Goal: Task Accomplishment & Management: Manage account settings

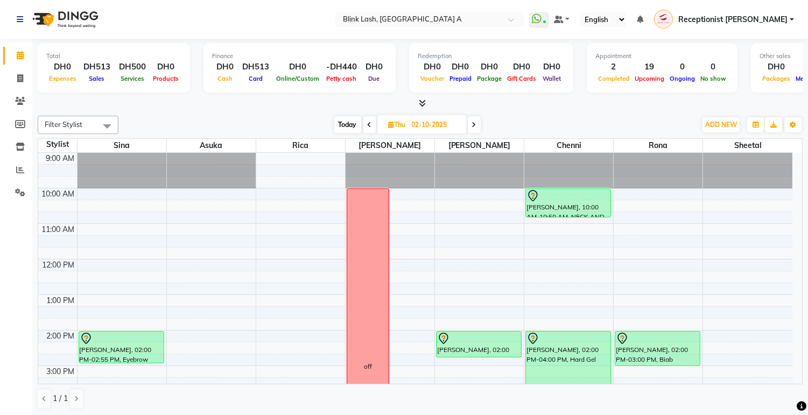
click at [347, 117] on span "Today" at bounding box center [347, 124] width 27 height 17
type input "01-10-2025"
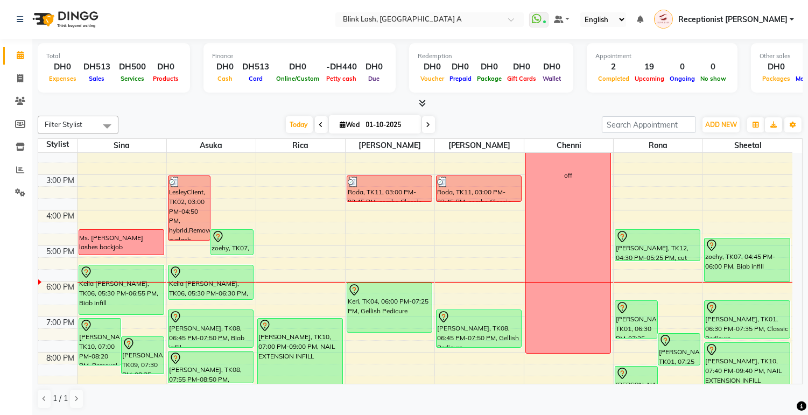
scroll to position [192, 0]
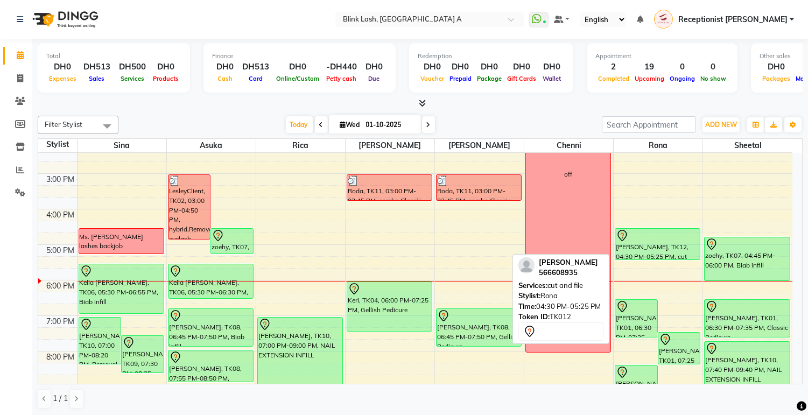
click at [652, 245] on div "[PERSON_NAME], TK12, 04:30 PM-05:25 PM, cut and file" at bounding box center [657, 244] width 85 height 31
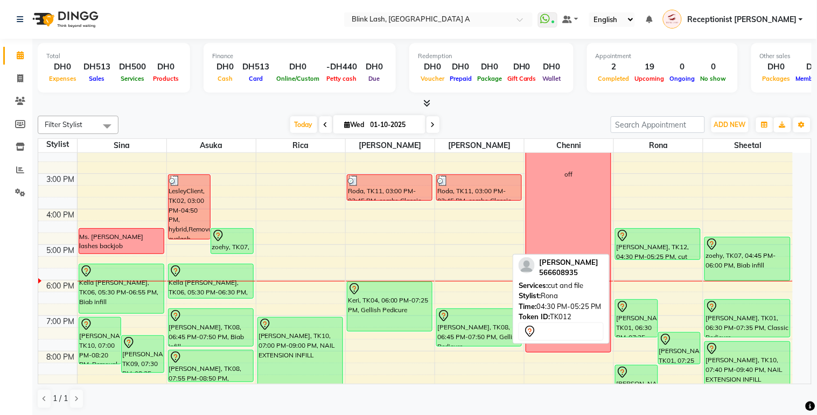
select select "7"
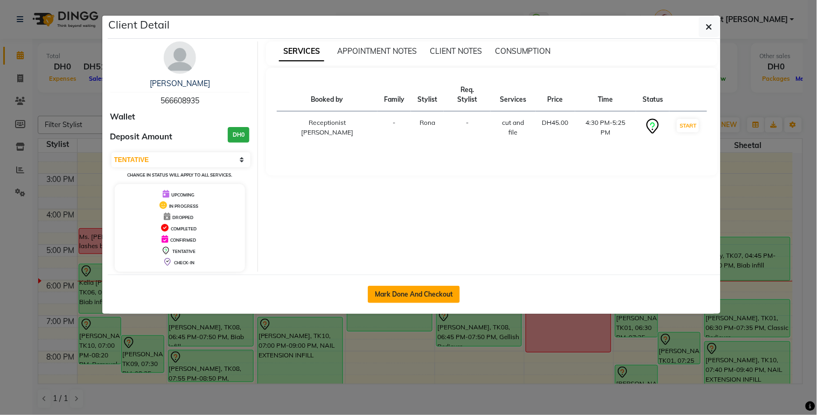
click at [406, 298] on button "Mark Done And Checkout" at bounding box center [414, 294] width 92 height 17
select select "service"
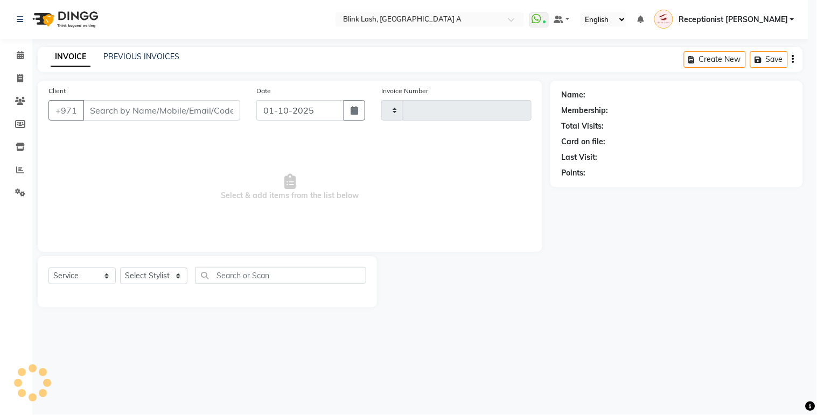
type input "1841"
select select "5970"
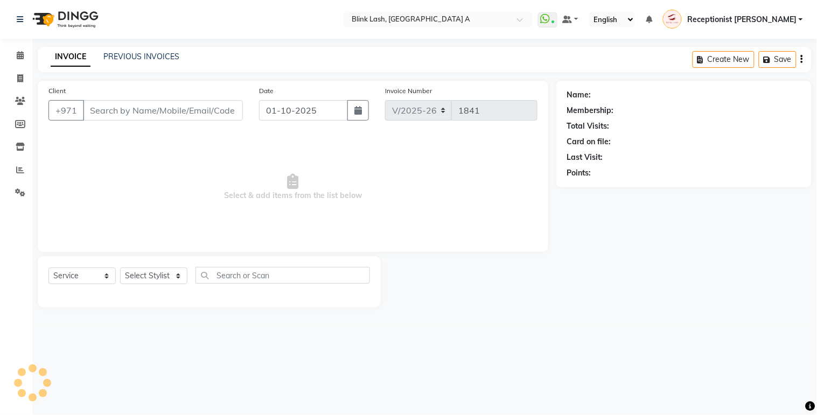
type input "566608935"
select select "89364"
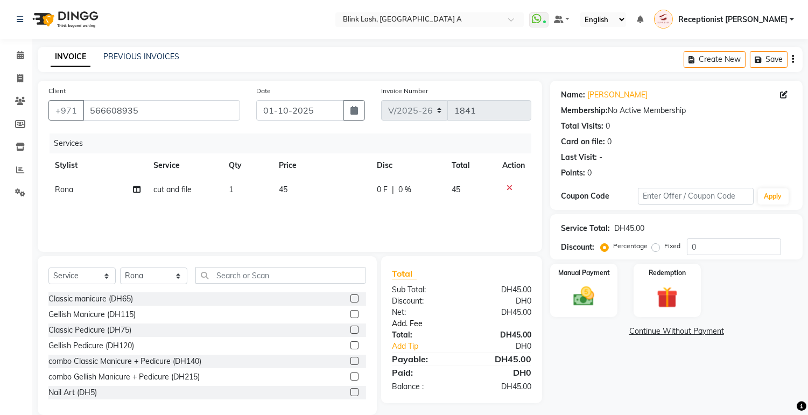
click at [416, 320] on link "Add. Fee" at bounding box center [462, 323] width 156 height 11
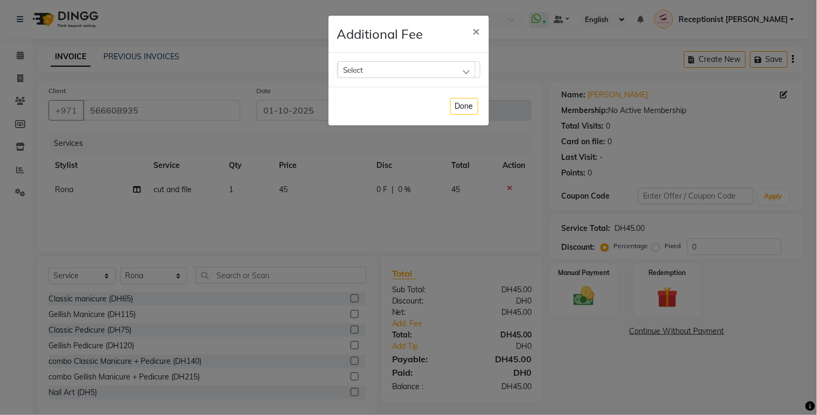
click at [452, 66] on div "Select" at bounding box center [406, 69] width 138 height 16
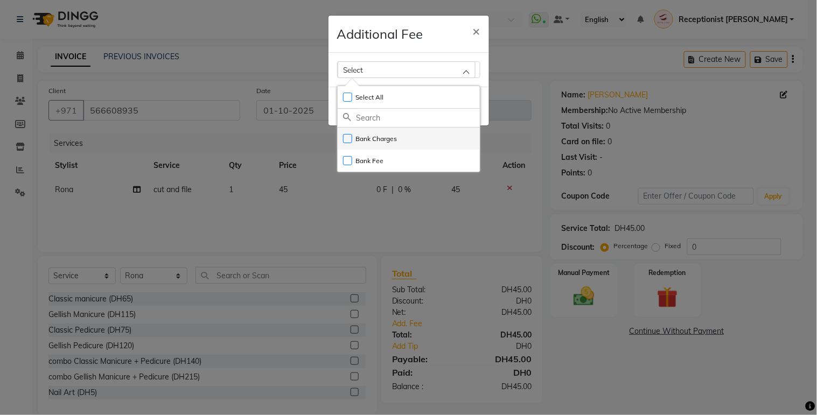
click at [412, 138] on li "Bank Charges" at bounding box center [408, 139] width 142 height 22
checkbox input "true"
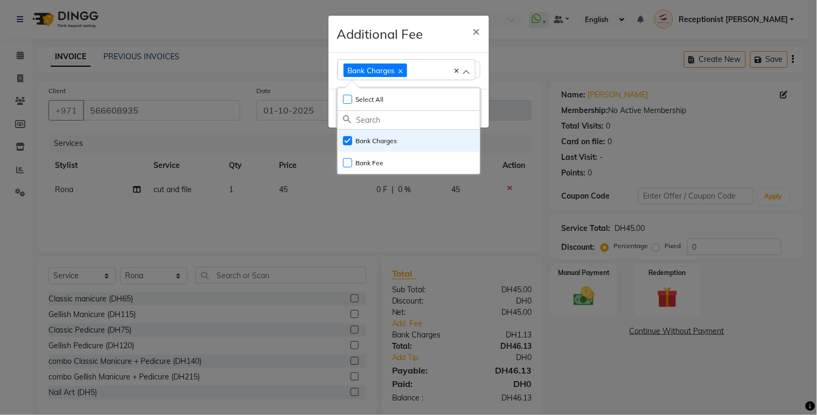
click at [585, 366] on ngb-modal-window "Additional Fee × Bank Charges Select All UnSelect All Bank Charges Bank Fee Done" at bounding box center [408, 207] width 817 height 415
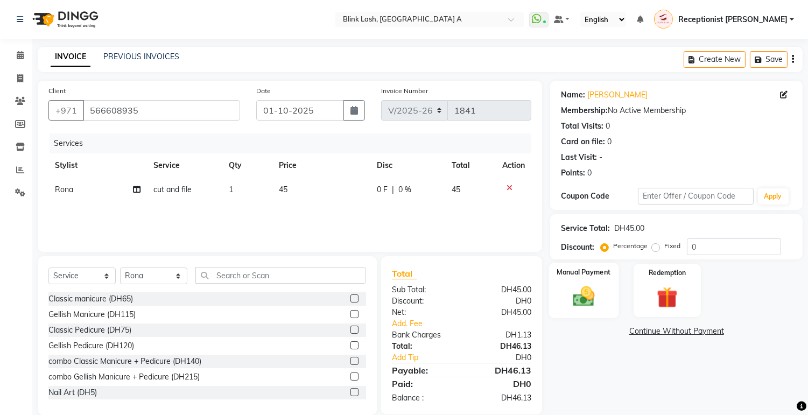
click at [602, 273] on label "Manual Payment" at bounding box center [584, 272] width 54 height 10
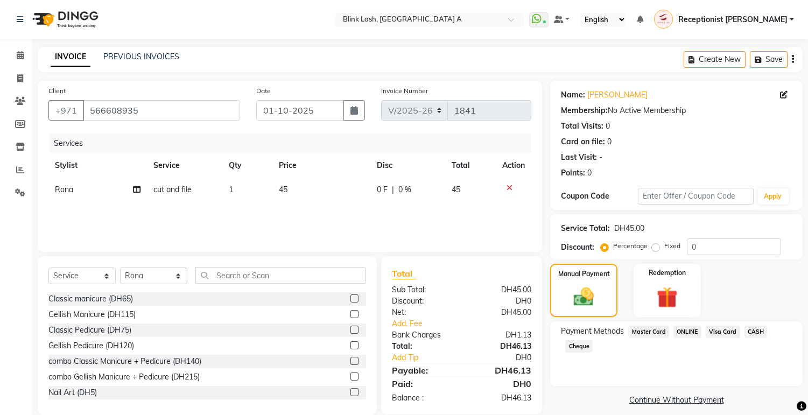
click at [720, 330] on span "Visa Card" at bounding box center [723, 332] width 34 height 12
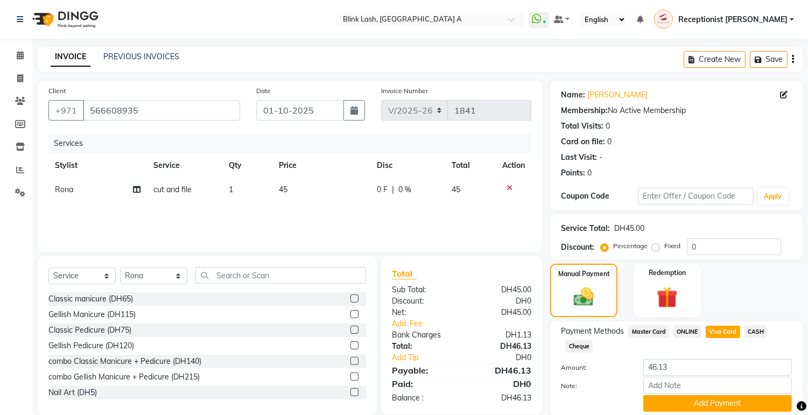
scroll to position [39, 0]
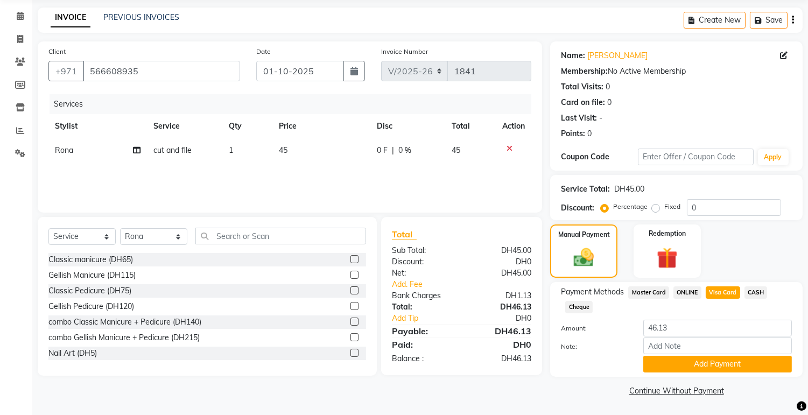
drag, startPoint x: 743, startPoint y: 368, endPoint x: 578, endPoint y: 404, distance: 169.8
click at [578, 404] on main "INVOICE PREVIOUS INVOICES Create New Save Client [PHONE_NUMBER] Date [DATE] Inv…" at bounding box center [420, 211] width 776 height 407
click at [697, 363] on button "Add Payment" at bounding box center [717, 364] width 149 height 17
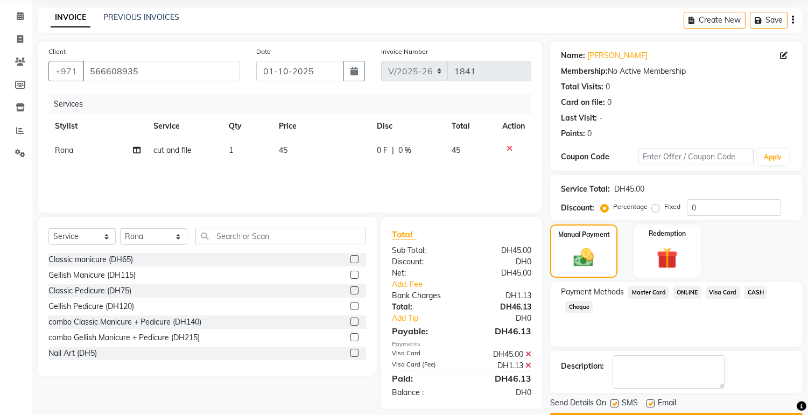
scroll to position [69, 0]
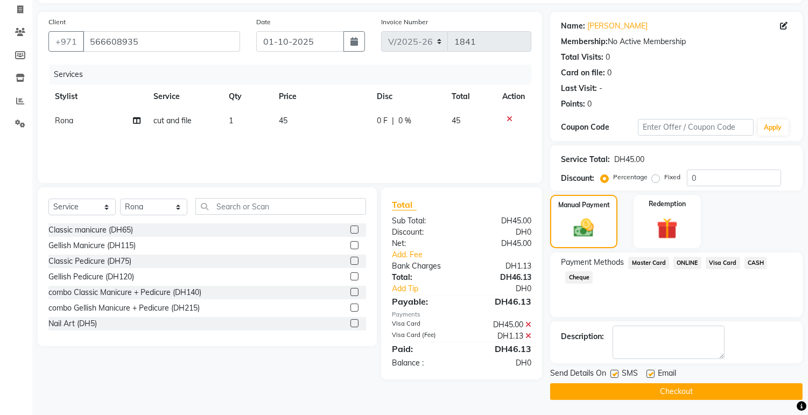
click at [756, 386] on button "Checkout" at bounding box center [676, 391] width 252 height 17
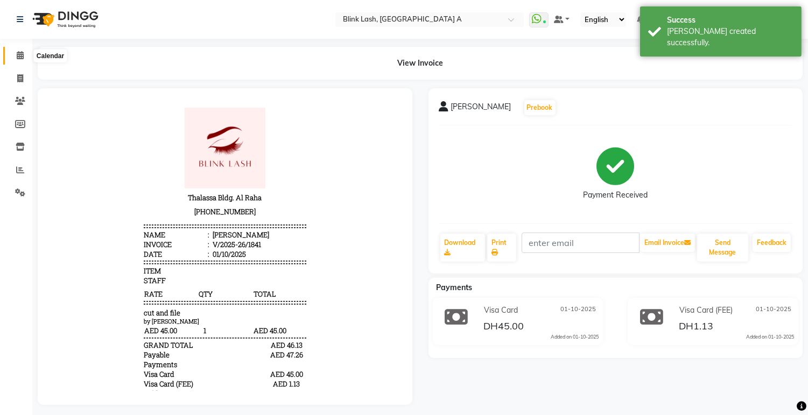
click at [19, 57] on icon at bounding box center [20, 55] width 7 height 8
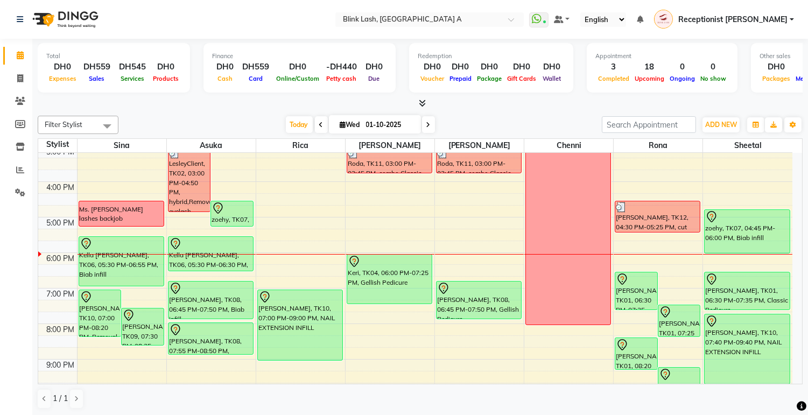
scroll to position [224, 0]
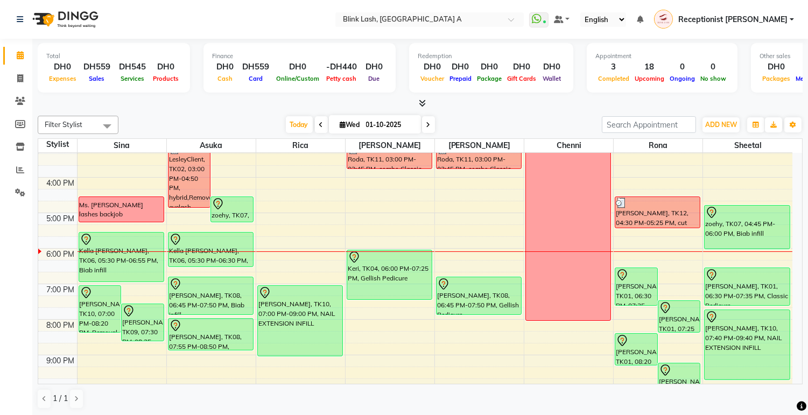
click at [426, 122] on icon at bounding box center [428, 125] width 4 height 6
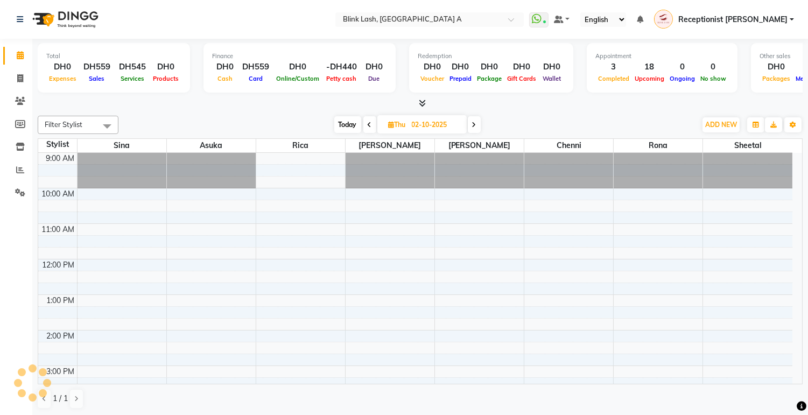
scroll to position [304, 0]
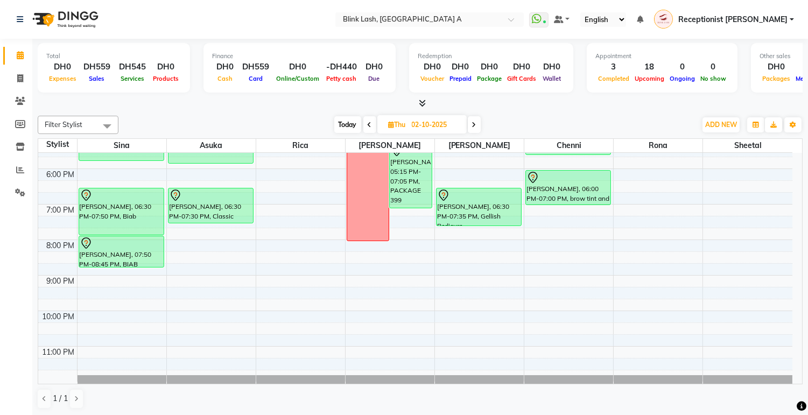
click at [475, 124] on icon at bounding box center [474, 125] width 4 height 6
type input "03-10-2025"
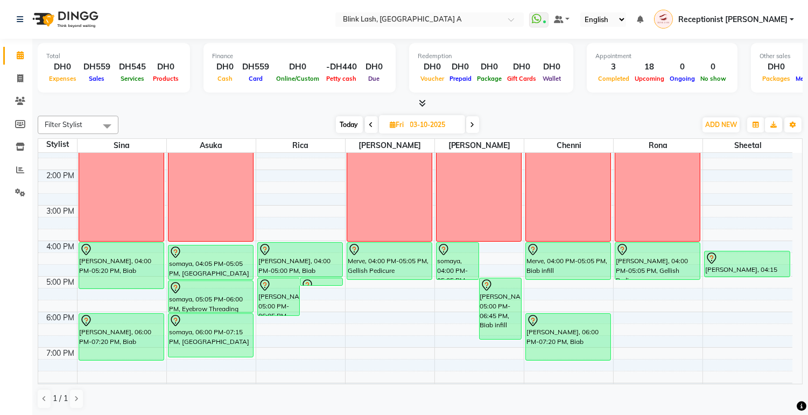
scroll to position [153, 0]
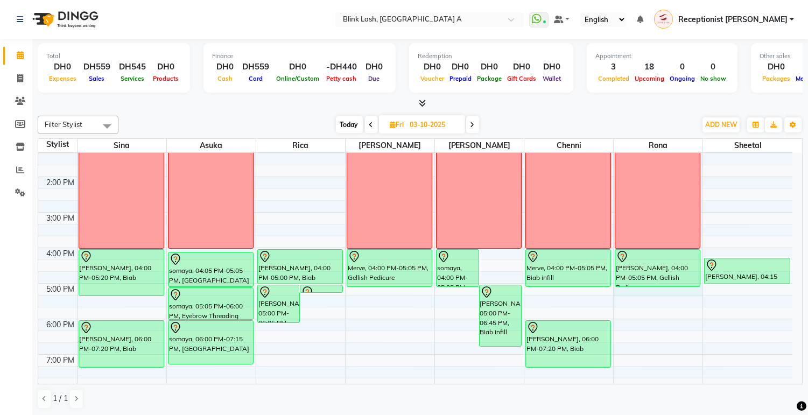
click at [642, 292] on div "9:00 AM 10:00 AM 11:00 AM 12:00 PM 1:00 PM 2:00 PM 3:00 PM 4:00 PM 5:00 PM 6:00…" at bounding box center [415, 265] width 754 height 532
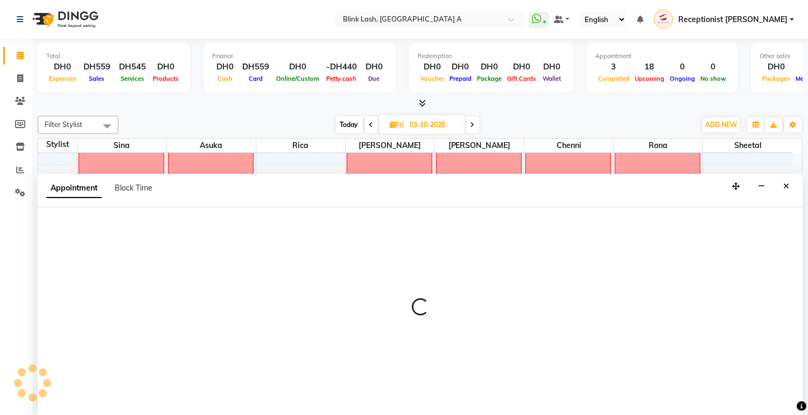
select select "89364"
select select "1020"
select select "tentative"
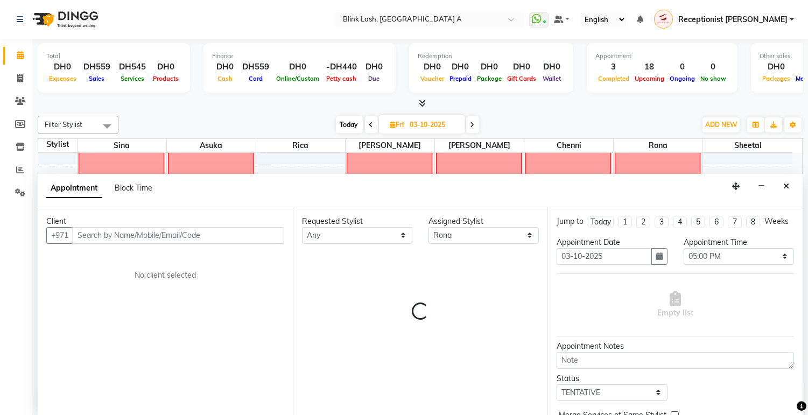
scroll to position [1, 0]
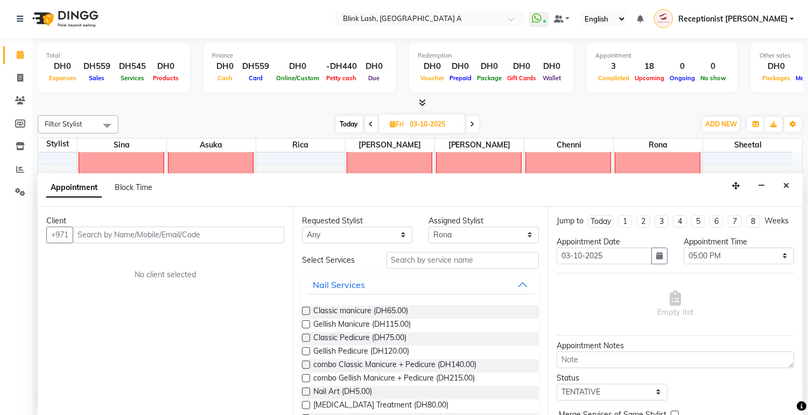
click at [202, 235] on input "text" at bounding box center [179, 235] width 212 height 17
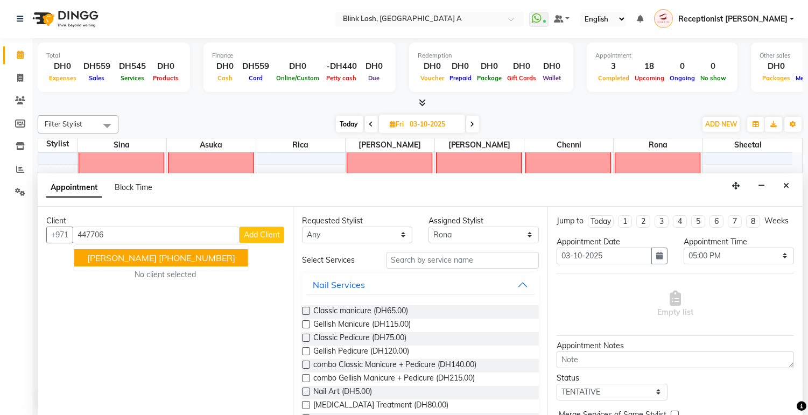
click at [177, 256] on ngb-highlight "[PHONE_NUMBER]" at bounding box center [197, 257] width 76 height 11
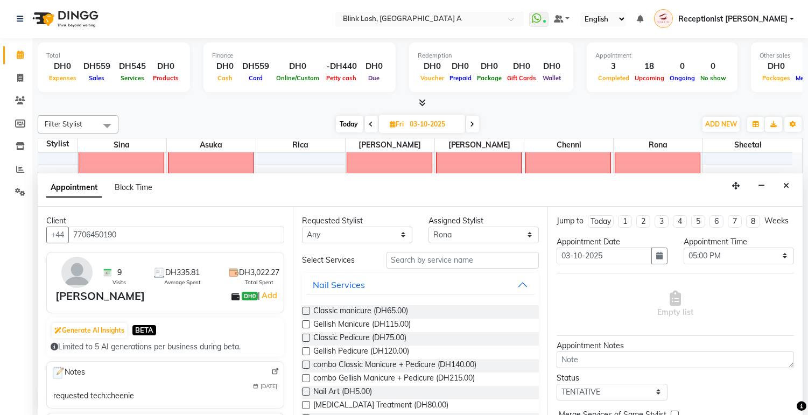
type input "7706450190"
click at [446, 262] on input "text" at bounding box center [462, 260] width 153 height 17
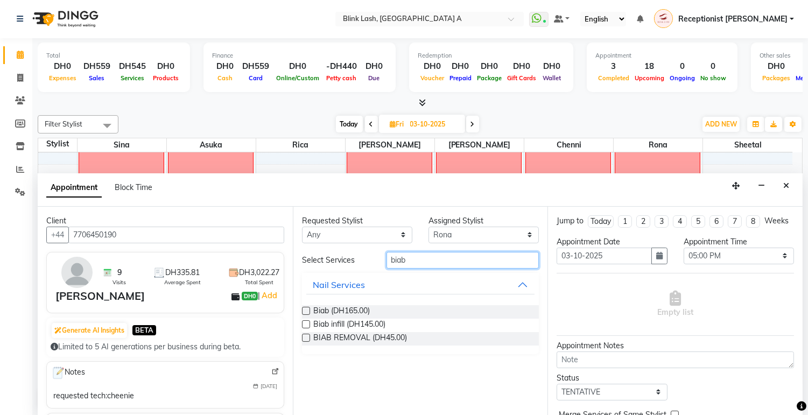
type input "biab"
click at [305, 307] on label at bounding box center [306, 311] width 8 height 8
click at [305, 308] on input "checkbox" at bounding box center [305, 311] width 7 height 7
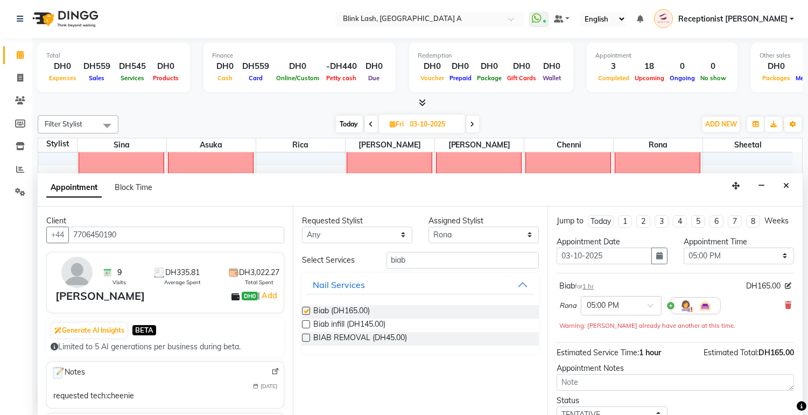
checkbox input "false"
click at [482, 234] on select "Select [PERSON_NAME] [PERSON_NAME] Rica [PERSON_NAME]" at bounding box center [483, 235] width 110 height 17
select select "46934"
click at [428, 227] on select "Select [PERSON_NAME] [PERSON_NAME] Rica [PERSON_NAME]" at bounding box center [483, 235] width 110 height 17
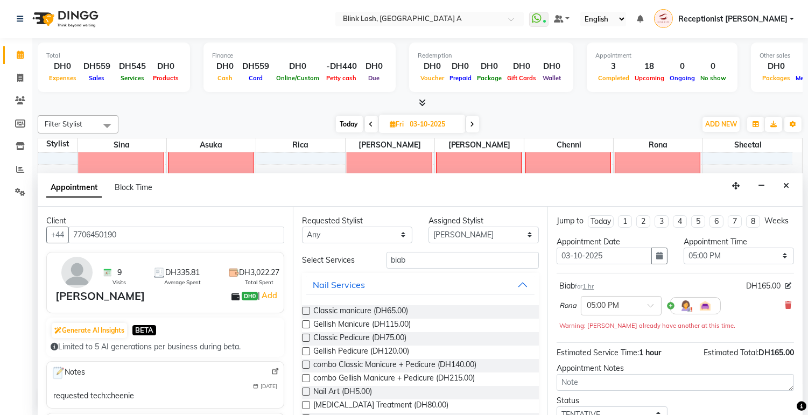
click at [306, 353] on label at bounding box center [306, 351] width 8 height 8
click at [306, 353] on input "checkbox" at bounding box center [305, 352] width 7 height 7
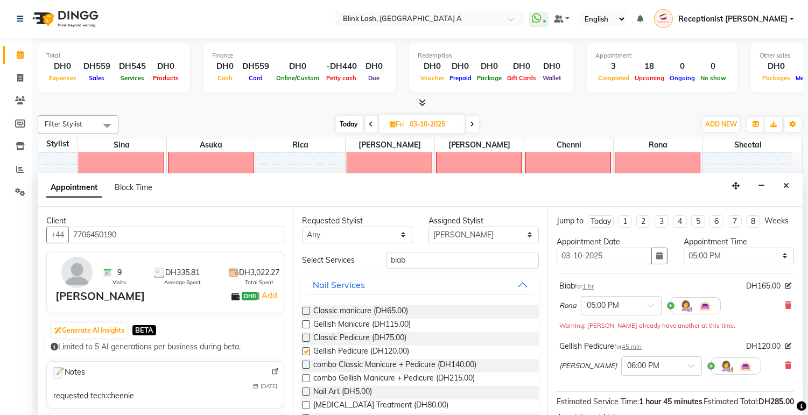
checkbox input "false"
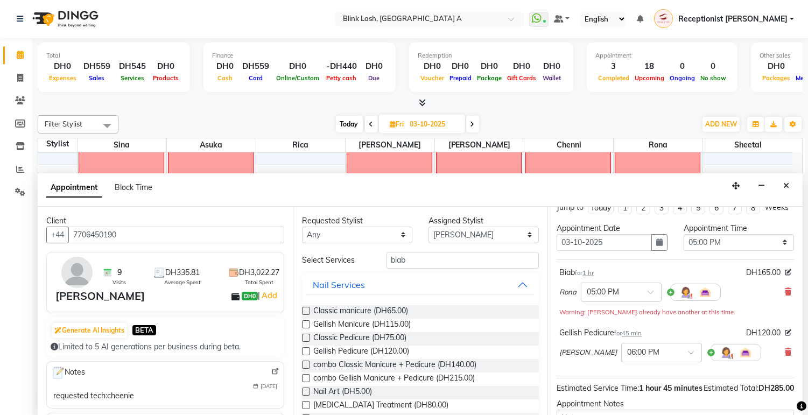
scroll to position [8, 0]
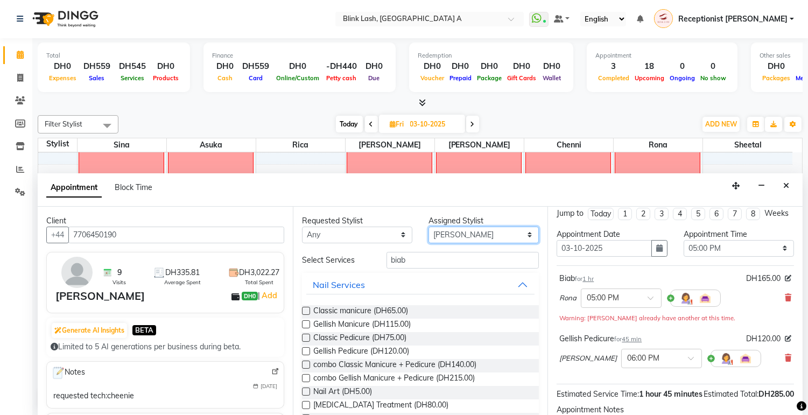
click at [451, 234] on select "Select [PERSON_NAME] [PERSON_NAME] Rica [PERSON_NAME]" at bounding box center [483, 235] width 110 height 17
select select "93342"
click at [428, 227] on select "Select [PERSON_NAME] [PERSON_NAME] Rica [PERSON_NAME]" at bounding box center [483, 235] width 110 height 17
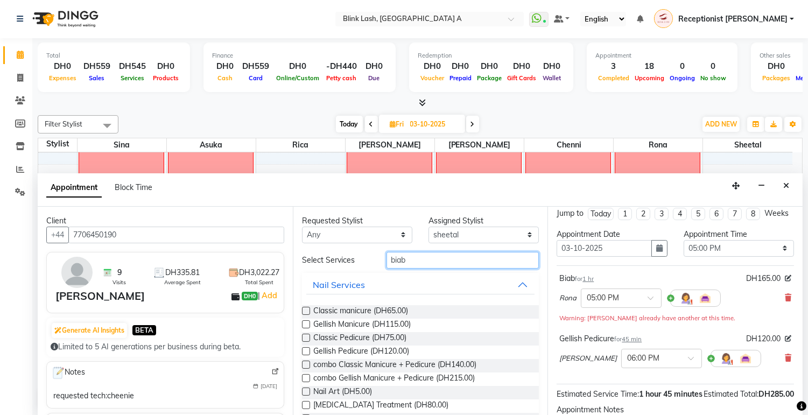
click at [451, 263] on input "biab" at bounding box center [462, 260] width 153 height 17
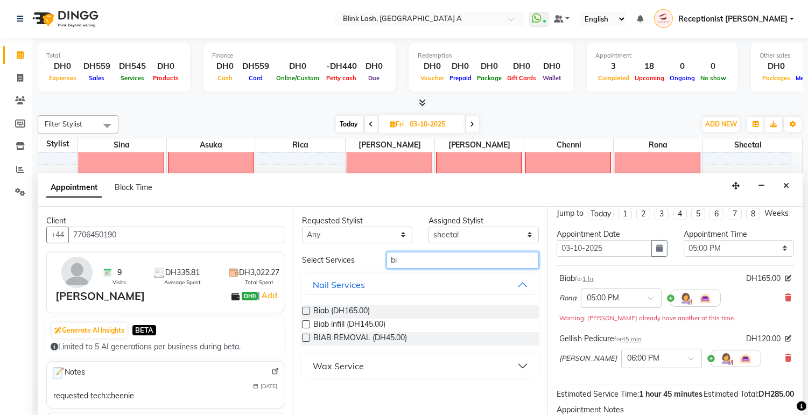
type input "b"
type input "bi"
click at [351, 309] on span "Biab (DH165.00)" at bounding box center [341, 311] width 57 height 13
checkbox input "false"
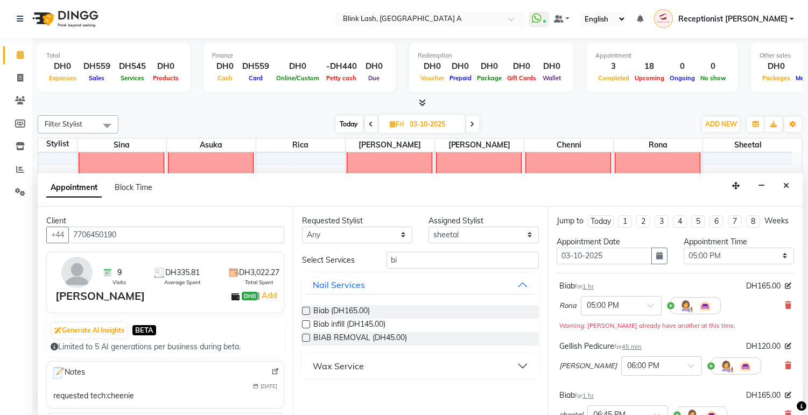
scroll to position [195, 0]
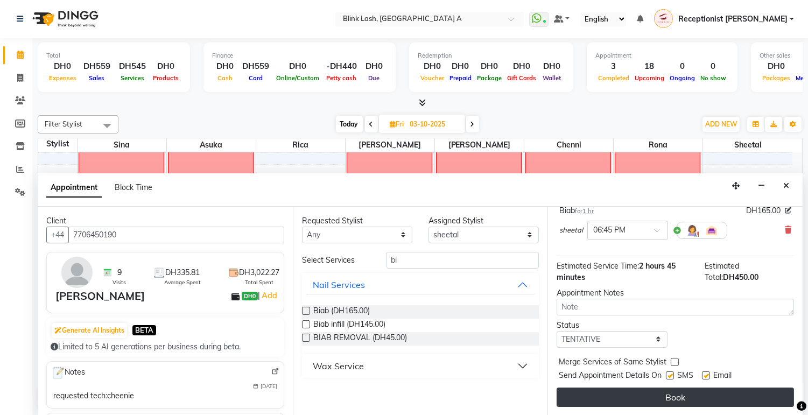
click at [686, 399] on button "Book" at bounding box center [675, 397] width 237 height 19
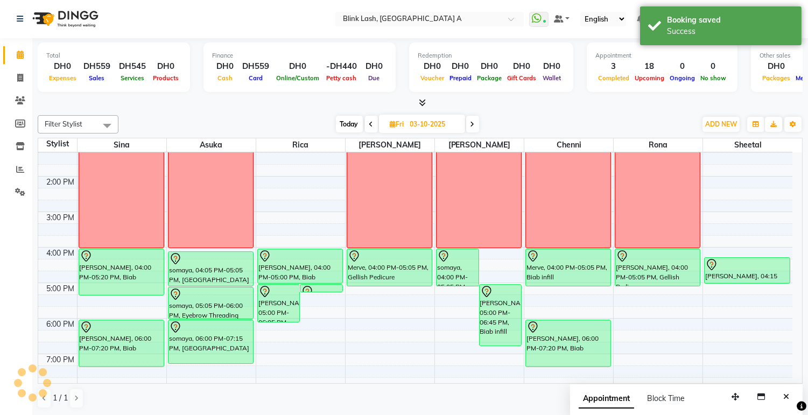
scroll to position [0, 0]
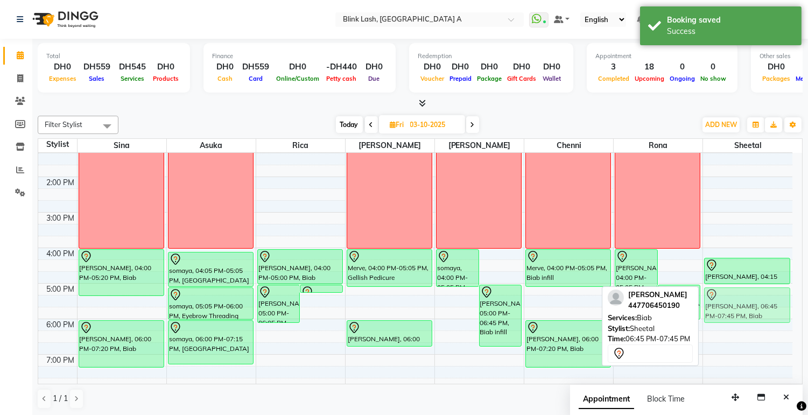
drag, startPoint x: 741, startPoint y: 358, endPoint x: 744, endPoint y: 297, distance: 61.5
click at [744, 297] on div "[PERSON_NAME], 04:15 PM-05:00 PM, Gellish Pedicure [PERSON_NAME], 06:45 PM-07:4…" at bounding box center [747, 265] width 89 height 532
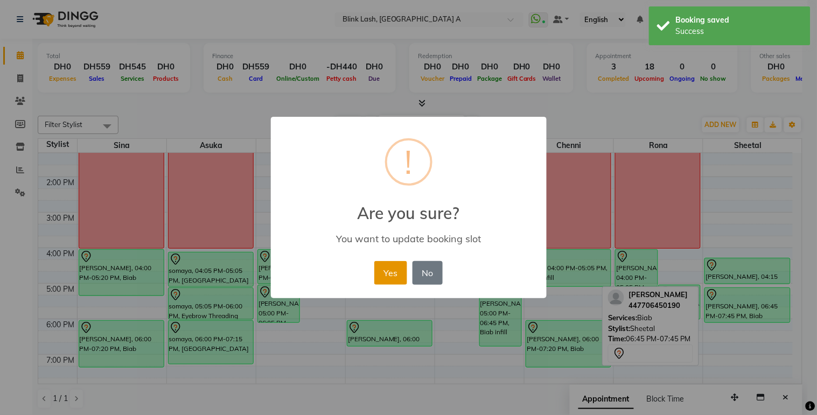
click at [395, 271] on button "Yes" at bounding box center [390, 273] width 33 height 24
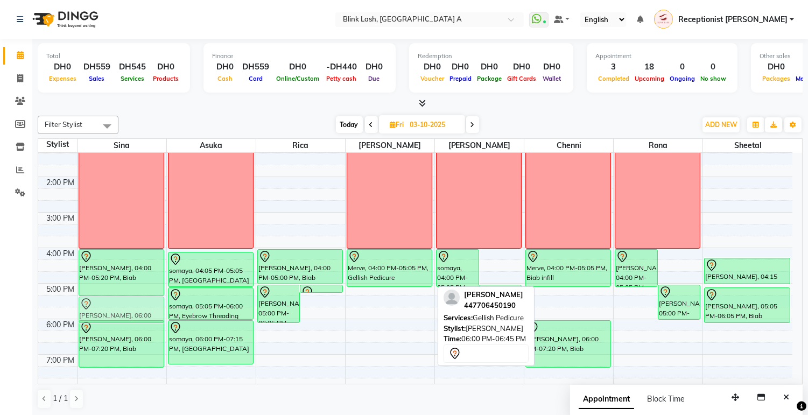
drag, startPoint x: 375, startPoint y: 333, endPoint x: 98, endPoint y: 304, distance: 278.1
click at [98, 304] on tr "teacher's massage [PERSON_NAME], 04:00 PM-05:20 PM, Biab [PERSON_NAME], 06:00 P…" at bounding box center [415, 265] width 754 height 532
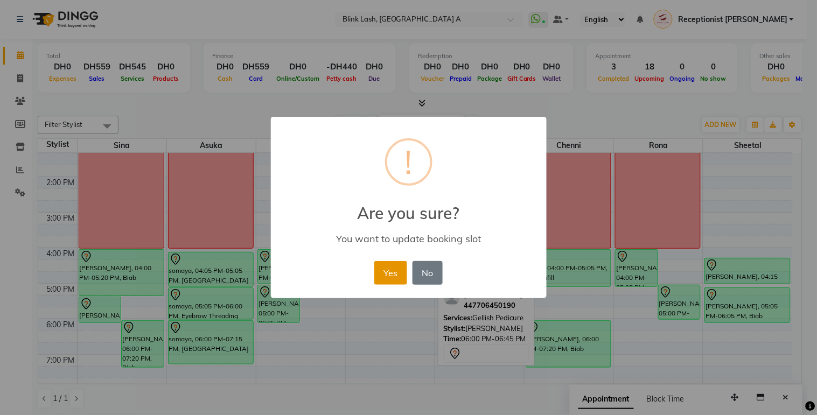
click at [394, 272] on button "Yes" at bounding box center [390, 273] width 33 height 24
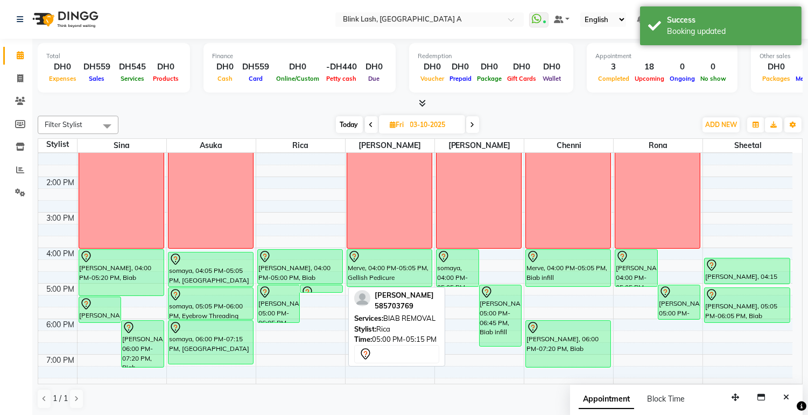
click at [321, 288] on div at bounding box center [321, 292] width 41 height 13
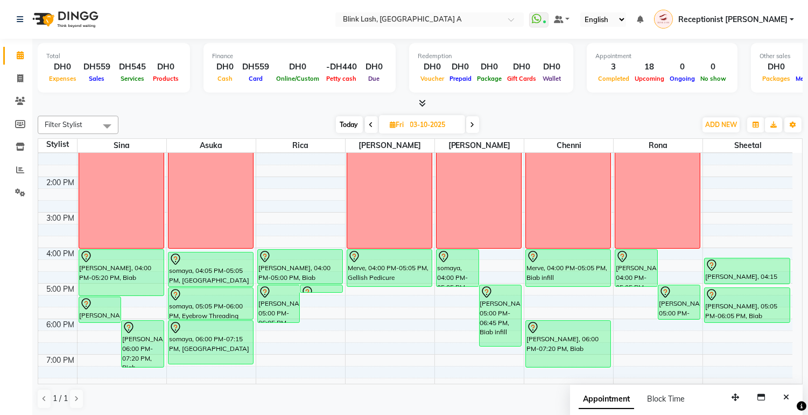
click at [349, 126] on span "Today" at bounding box center [349, 124] width 27 height 17
type input "01-10-2025"
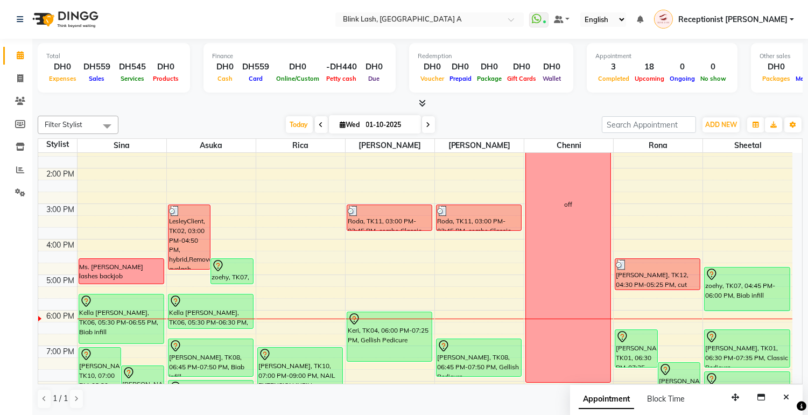
scroll to position [174, 0]
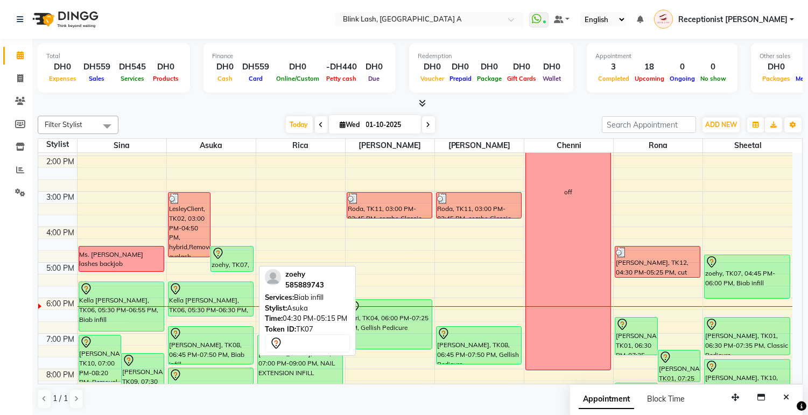
click at [227, 265] on div "zoehy, TK07, 04:30 PM-05:15 PM, Biab infill" at bounding box center [232, 259] width 42 height 25
select select "7"
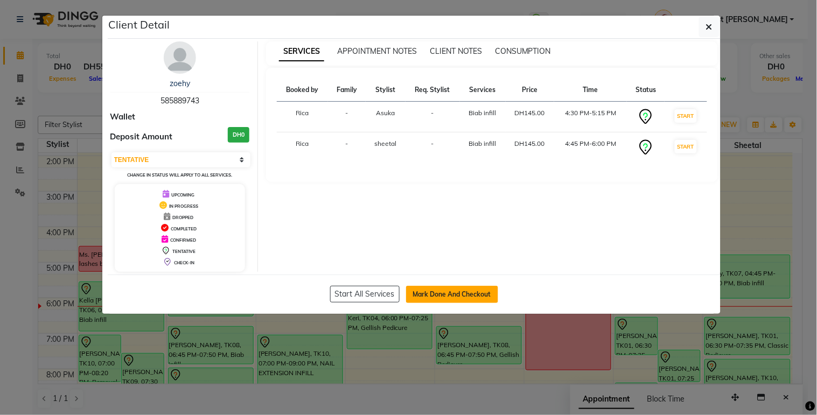
click at [439, 292] on button "Mark Done And Checkout" at bounding box center [452, 294] width 92 height 17
select select "service"
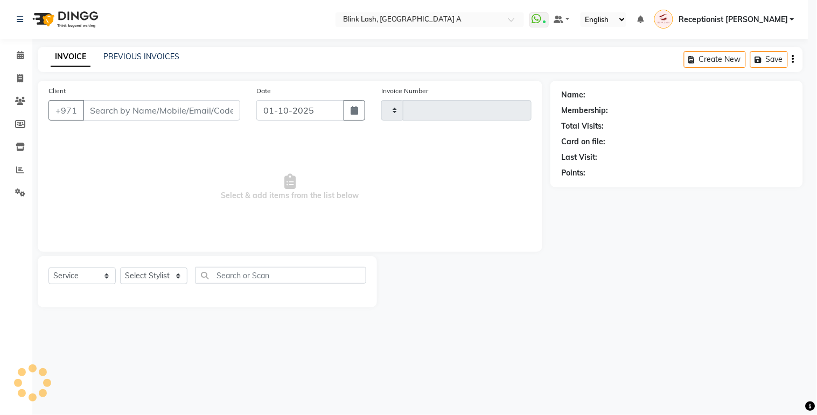
type input "1842"
select select "5970"
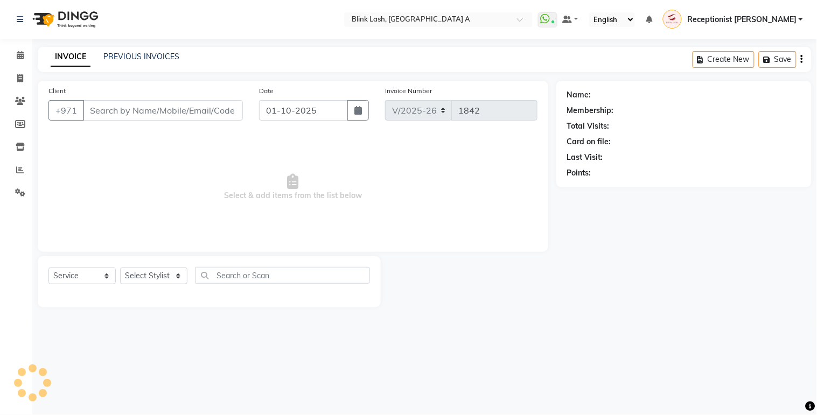
type input "585889743"
select select "93342"
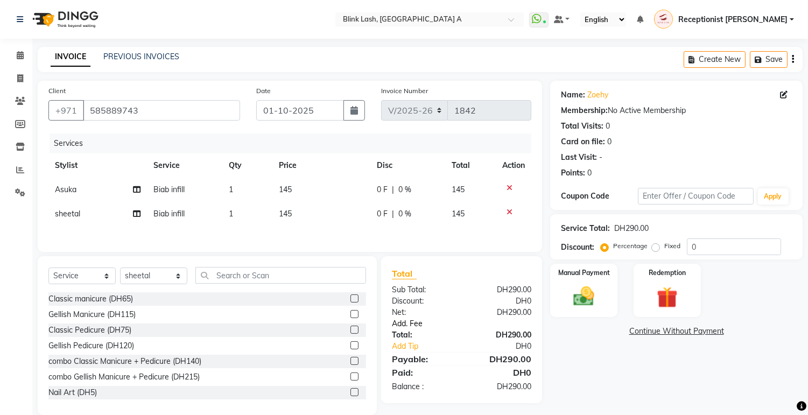
click at [413, 328] on link "Add. Fee" at bounding box center [462, 323] width 156 height 11
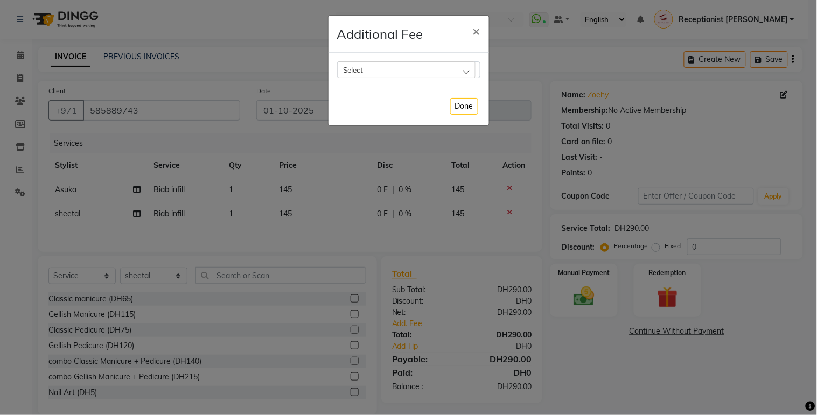
click at [460, 68] on div "Select" at bounding box center [406, 69] width 138 height 16
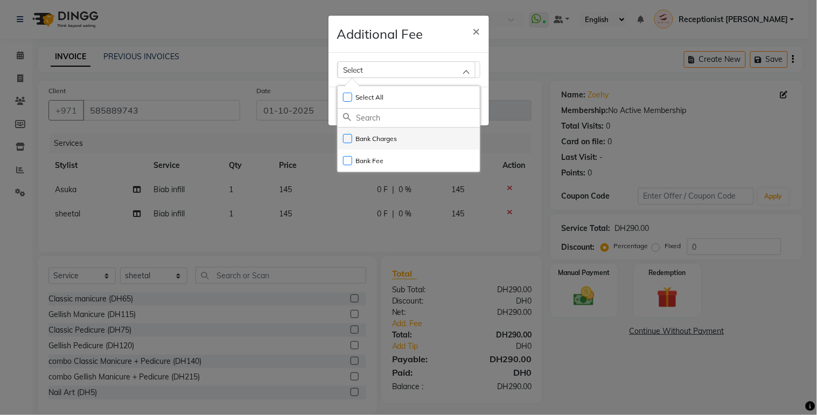
click at [381, 140] on label "Bank Charges" at bounding box center [370, 139] width 54 height 10
checkbox input "true"
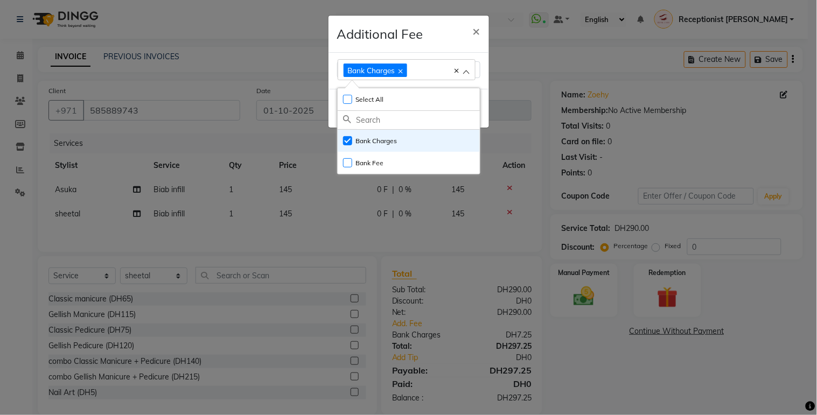
click at [576, 378] on ngb-modal-window "Additional Fee × Bank Charges Select All UnSelect All Bank Charges Bank Fee Done" at bounding box center [408, 207] width 817 height 415
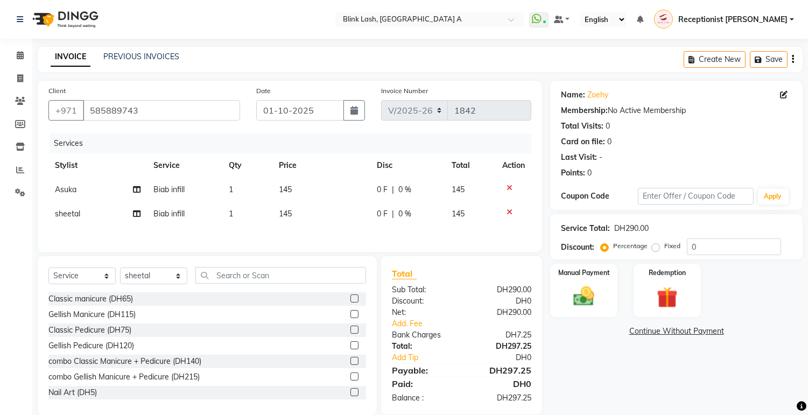
click at [78, 213] on span "sheetal" at bounding box center [67, 214] width 25 height 10
select select "93342"
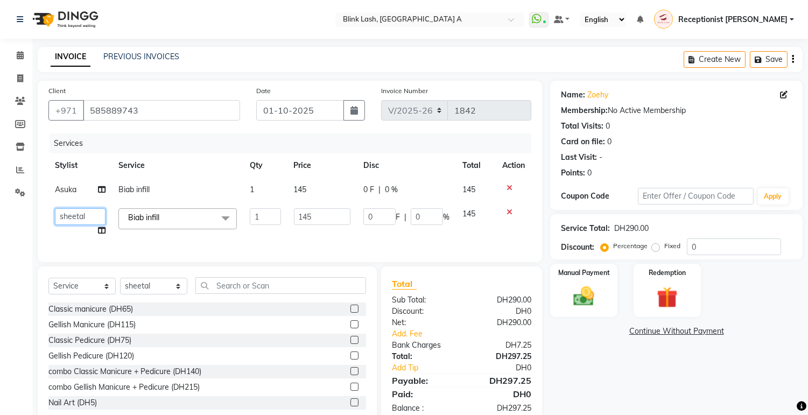
click at [79, 216] on select "Accounts [PERSON_NAME] [PERSON_NAME] Receptionist [PERSON_NAME] Rica [PERSON_NA…" at bounding box center [80, 216] width 51 height 17
select select "42464"
click at [164, 293] on select "Select Stylist Accounts [PERSON_NAME] [PERSON_NAME] Receptionist [PERSON_NAME] …" at bounding box center [153, 286] width 67 height 17
select select "42462"
click at [120, 287] on select "Select Stylist Accounts [PERSON_NAME] [PERSON_NAME] Receptionist [PERSON_NAME] …" at bounding box center [153, 286] width 67 height 17
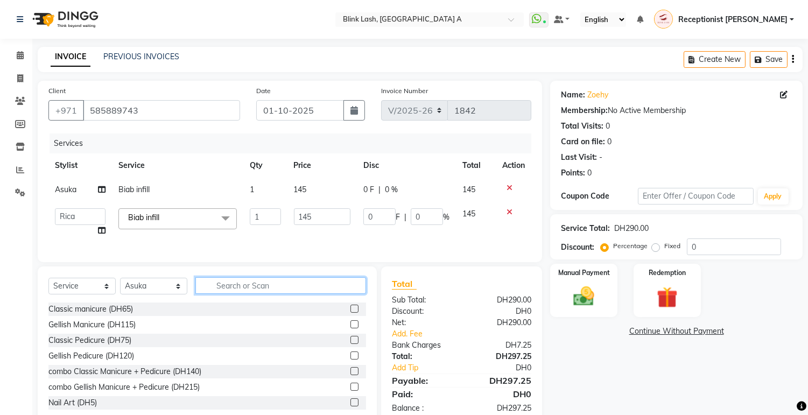
click at [249, 287] on input "text" at bounding box center [280, 285] width 171 height 17
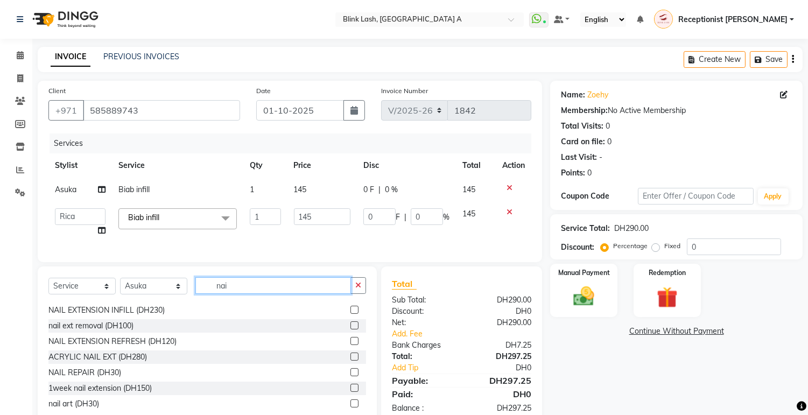
scroll to position [17, 0]
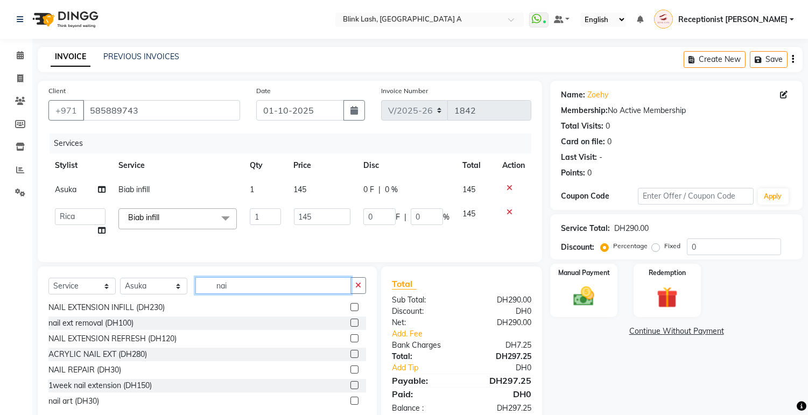
type input "nai"
click at [350, 405] on label at bounding box center [354, 401] width 8 height 8
click at [350, 405] on input "checkbox" at bounding box center [353, 401] width 7 height 7
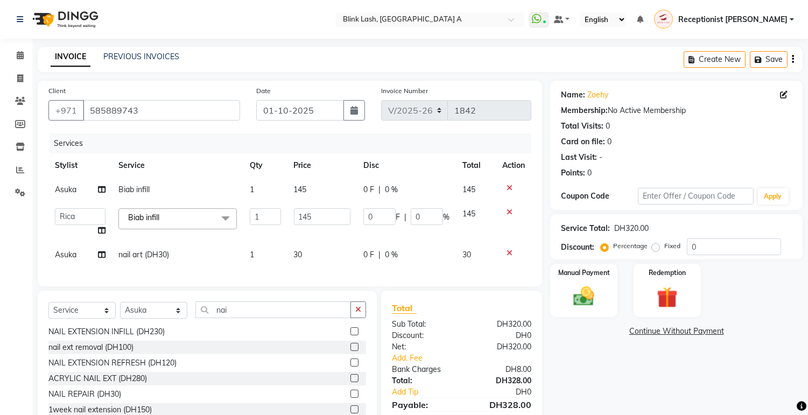
checkbox input "false"
click at [600, 377] on div "Name: Zoehy Membership: No Active Membership Total Visits: 0 Card on file: 0 La…" at bounding box center [680, 265] width 261 height 369
click at [405, 364] on link "Add. Fee" at bounding box center [462, 358] width 156 height 11
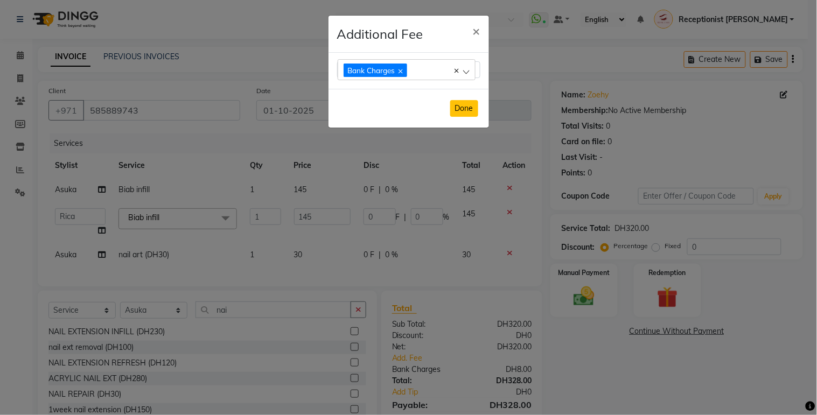
click at [465, 108] on button "Done" at bounding box center [464, 108] width 28 height 17
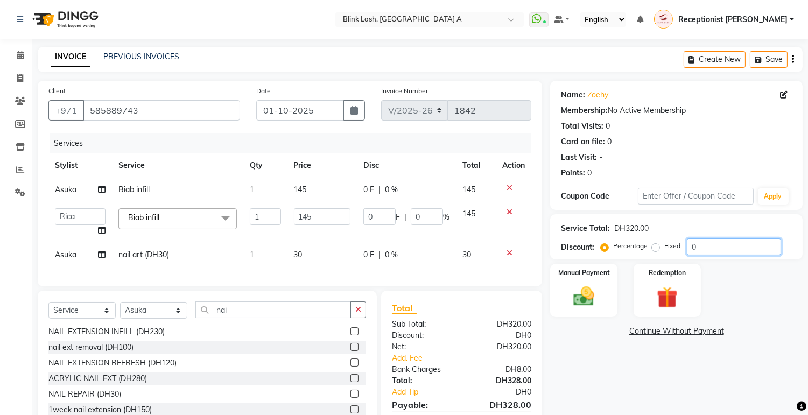
click at [717, 248] on input "0" at bounding box center [734, 246] width 94 height 17
type input "5"
type input "7.25"
type input "5"
type input "59"
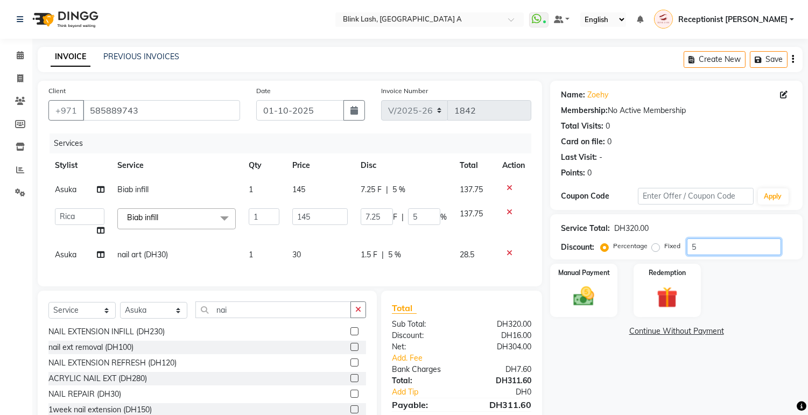
type input "85.55"
type input "59"
type input "59.9"
type input "86.85"
type input "59.9"
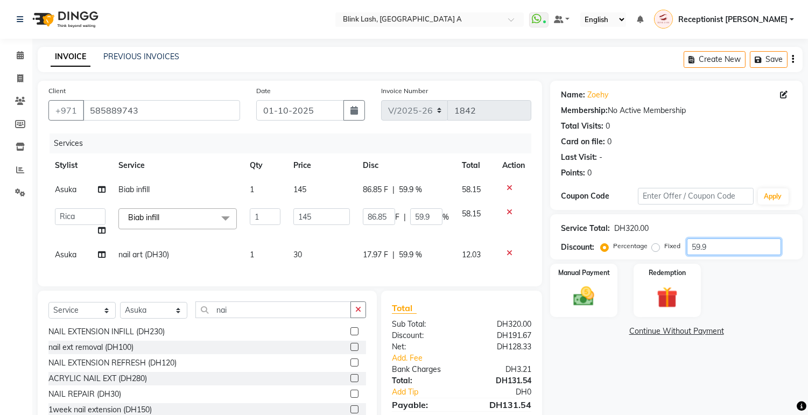
type input "59.96"
type input "86.94"
type input "59.96"
click at [707, 256] on div "Service Total: DH320.00 Discount: Percentage Fixed 59.96" at bounding box center [676, 236] width 252 height 45
click at [722, 243] on input "59.96" at bounding box center [734, 246] width 94 height 17
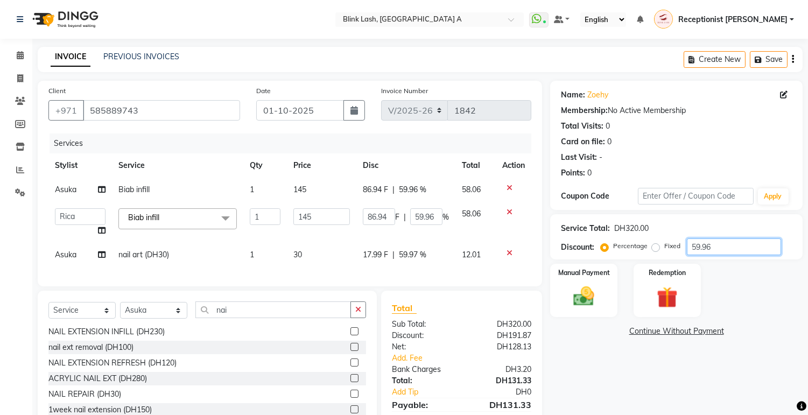
type input "59.9"
type input "86.85"
type input "59.9"
type input "59"
type input "85.55"
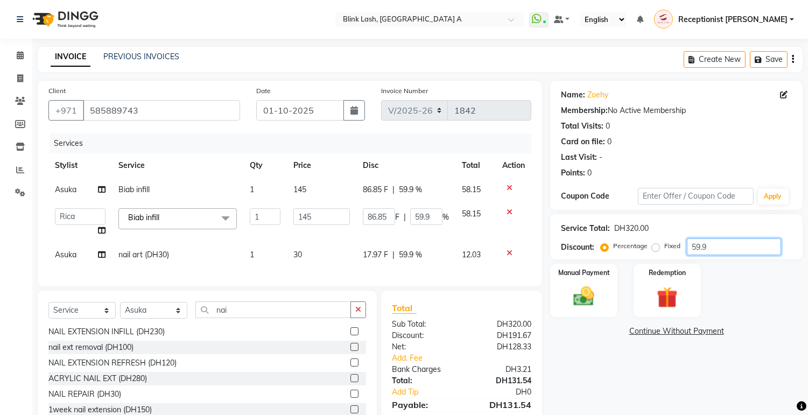
type input "59"
type input "5"
type input "7.25"
type input "5"
type input "0"
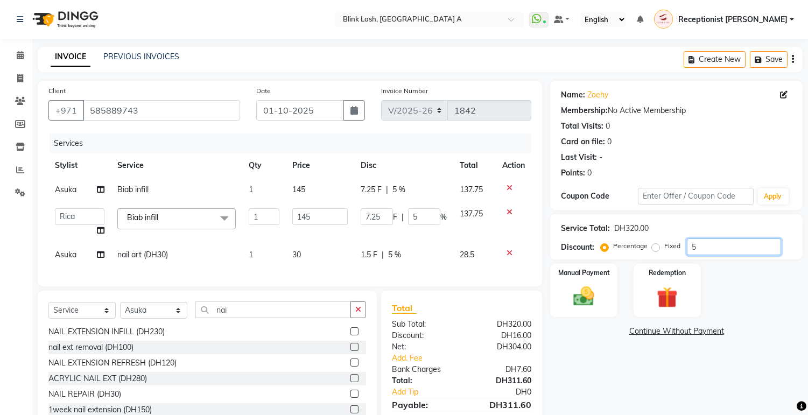
type input "0"
click at [588, 350] on div "Name: Zoehy Membership: No Active Membership Total Visits: 0 Card on file: 0 La…" at bounding box center [680, 265] width 261 height 369
click at [433, 212] on input "0" at bounding box center [427, 216] width 32 height 17
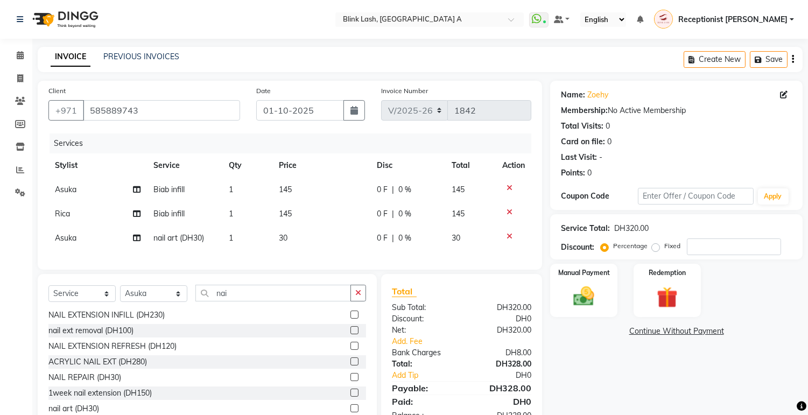
click at [410, 212] on span "0 %" at bounding box center [404, 213] width 13 height 11
select select "42464"
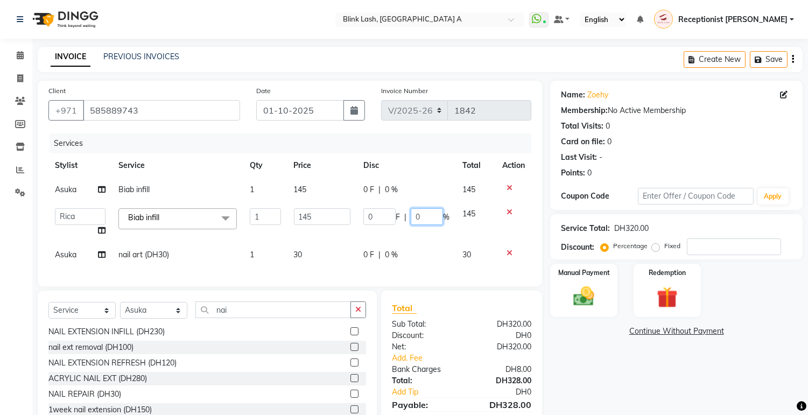
click at [427, 213] on input "0" at bounding box center [427, 216] width 32 height 17
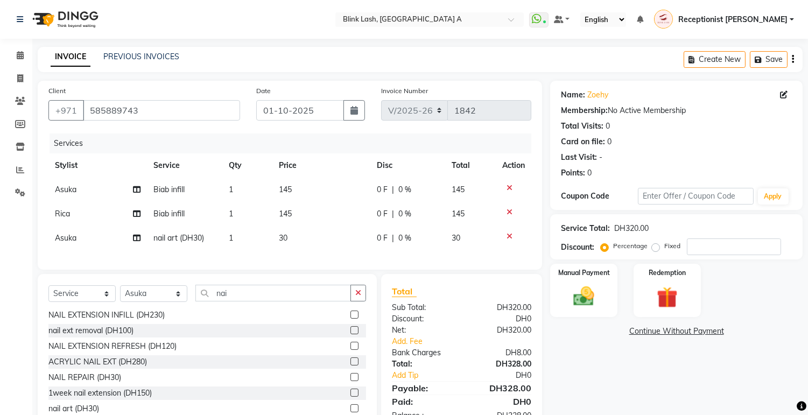
click at [405, 216] on span "0 %" at bounding box center [404, 213] width 13 height 11
select select "42464"
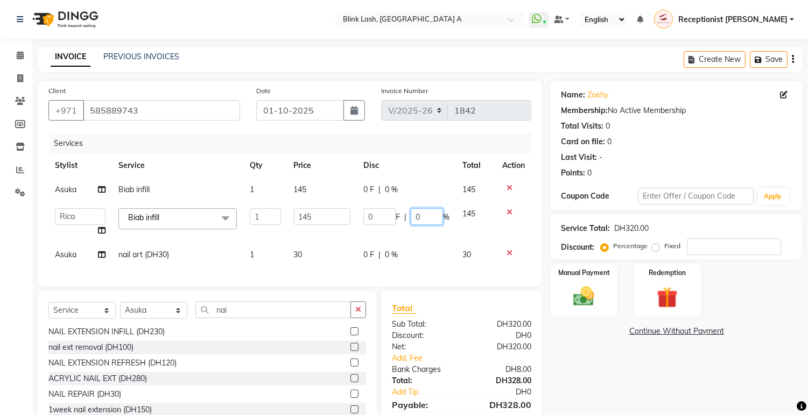
click at [427, 213] on input "0" at bounding box center [427, 216] width 32 height 17
type input "59.96"
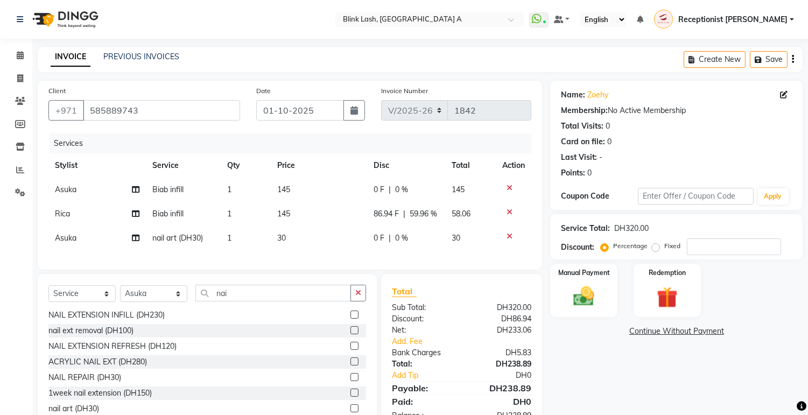
drag, startPoint x: 579, startPoint y: 359, endPoint x: 580, endPoint y: 379, distance: 20.5
drag, startPoint x: 580, startPoint y: 379, endPoint x: 782, endPoint y: 368, distance: 202.2
click at [782, 368] on div "Name: Zoehy Membership: No Active Membership Total Visits: 0 Card on file: 0 La…" at bounding box center [680, 257] width 261 height 352
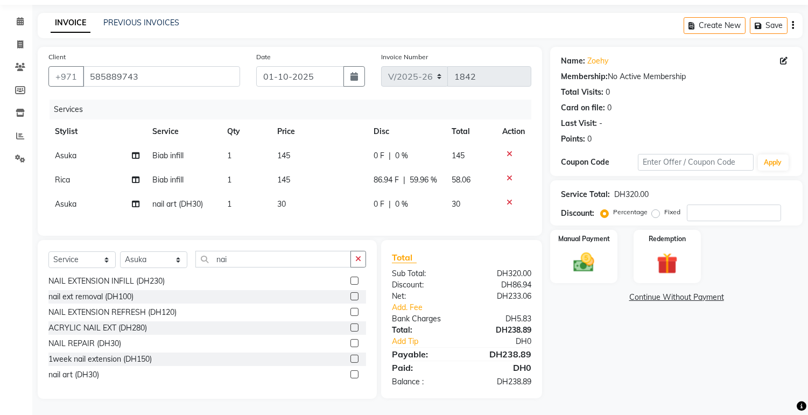
click at [721, 362] on div "Name: Zoehy Membership: No Active Membership Total Visits: 0 Card on file: 0 La…" at bounding box center [680, 223] width 261 height 352
click at [634, 318] on div "Name: Zoehy Membership: No Active Membership Total Visits: 0 Card on file: 0 La…" at bounding box center [680, 223] width 261 height 352
click at [687, 292] on link "Continue Without Payment" at bounding box center [676, 297] width 248 height 11
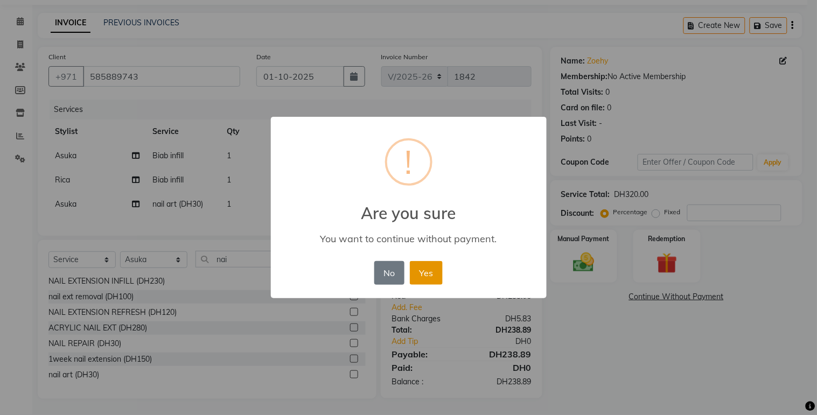
click at [435, 273] on button "Yes" at bounding box center [426, 273] width 33 height 24
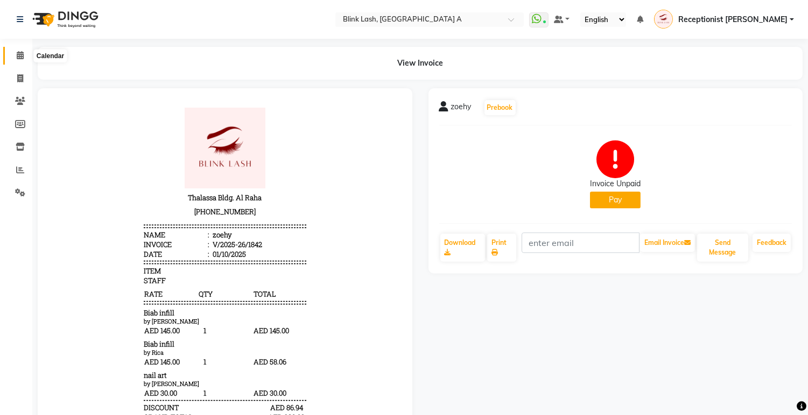
click at [17, 55] on icon at bounding box center [20, 55] width 7 height 8
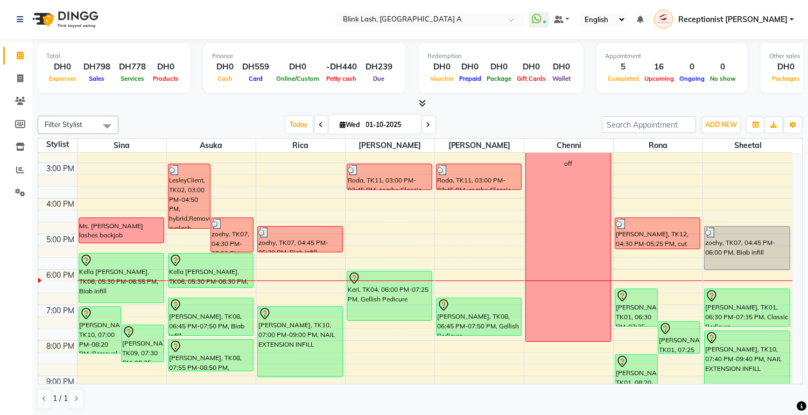
scroll to position [210, 0]
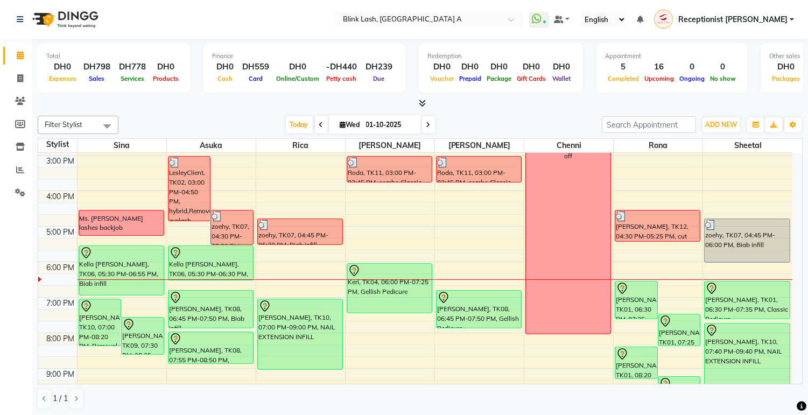
click at [426, 126] on icon at bounding box center [428, 125] width 4 height 6
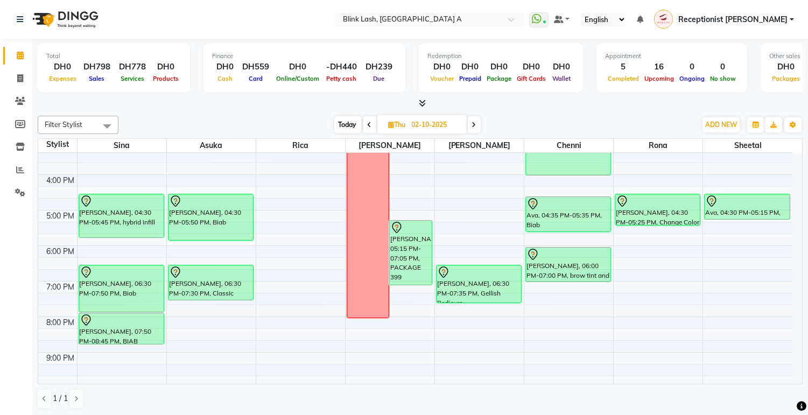
scroll to position [229, 0]
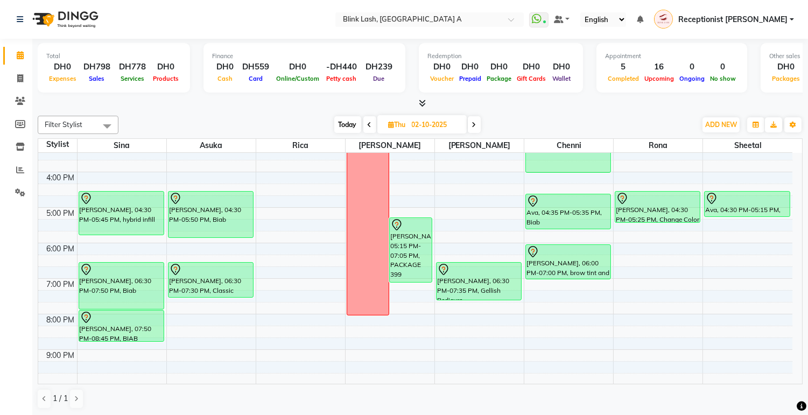
click at [347, 128] on span "Today" at bounding box center [347, 124] width 27 height 17
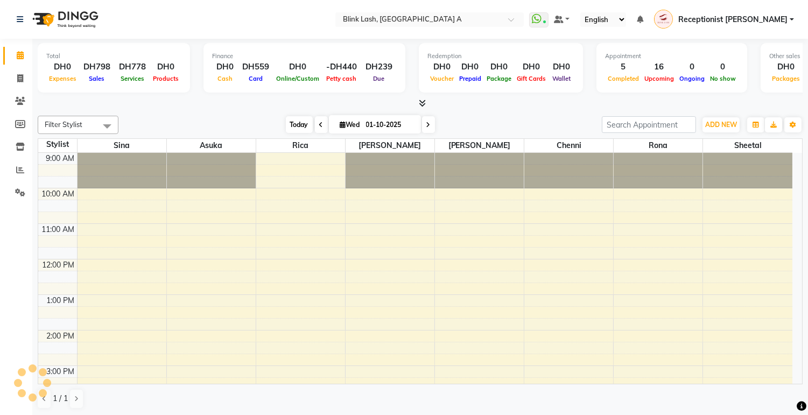
scroll to position [304, 0]
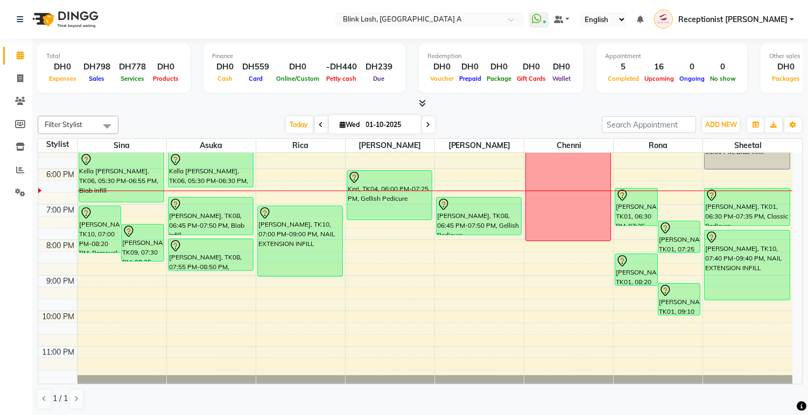
click at [429, 126] on span at bounding box center [428, 124] width 13 height 17
type input "02-10-2025"
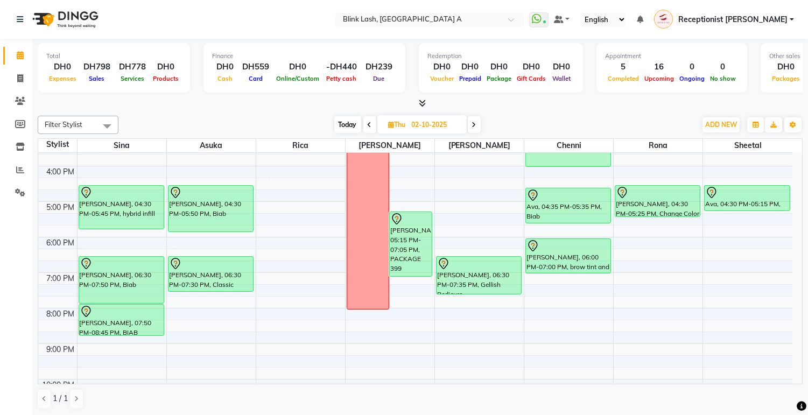
scroll to position [227, 0]
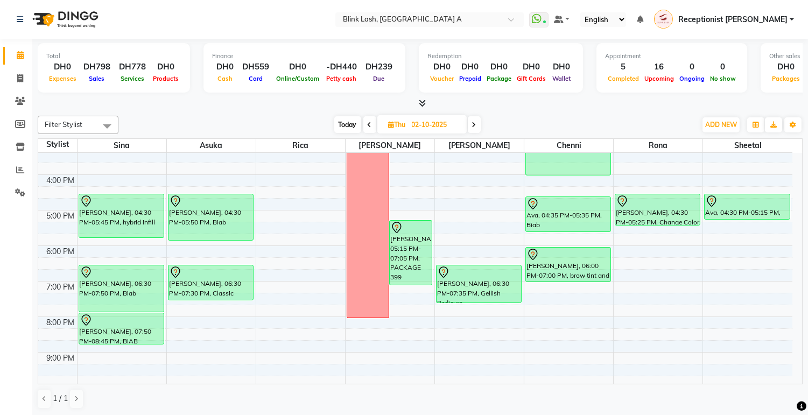
click at [464, 227] on div "9:00 AM 10:00 AM 11:00 AM 12:00 PM 1:00 PM 2:00 PM 3:00 PM 4:00 PM 5:00 PM 6:00…" at bounding box center [415, 192] width 754 height 532
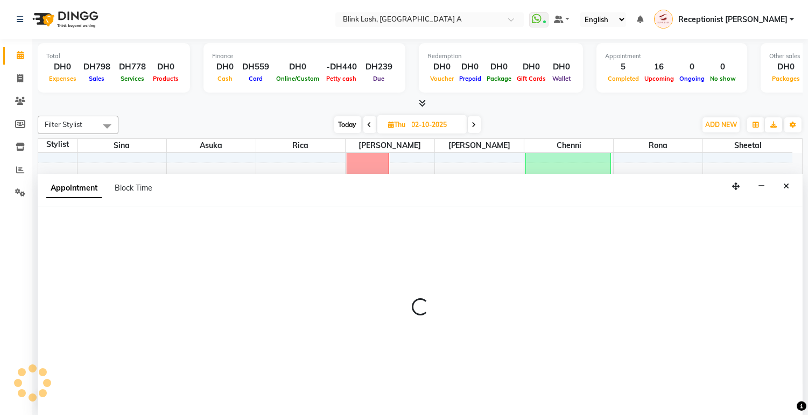
select select "51148"
select select "tentative"
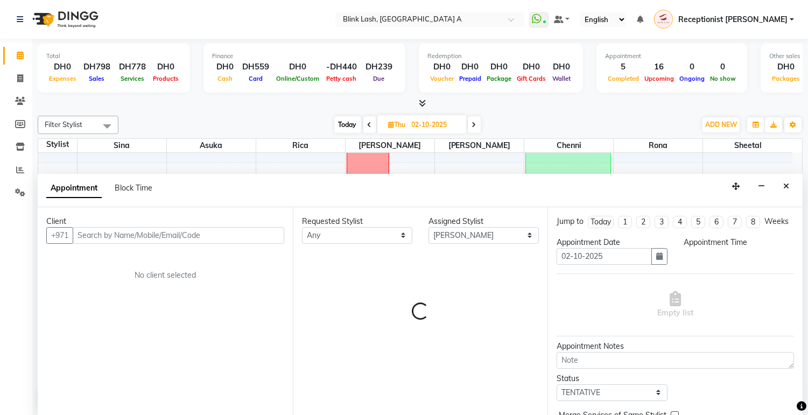
scroll to position [1, 0]
select select "1035"
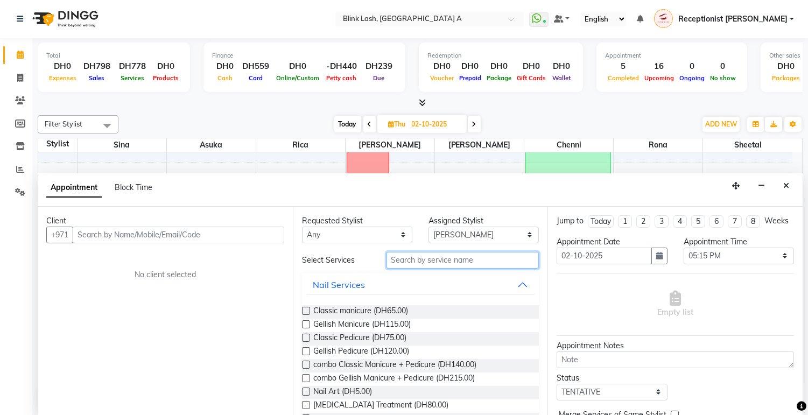
click at [429, 262] on input "text" at bounding box center [462, 260] width 153 height 17
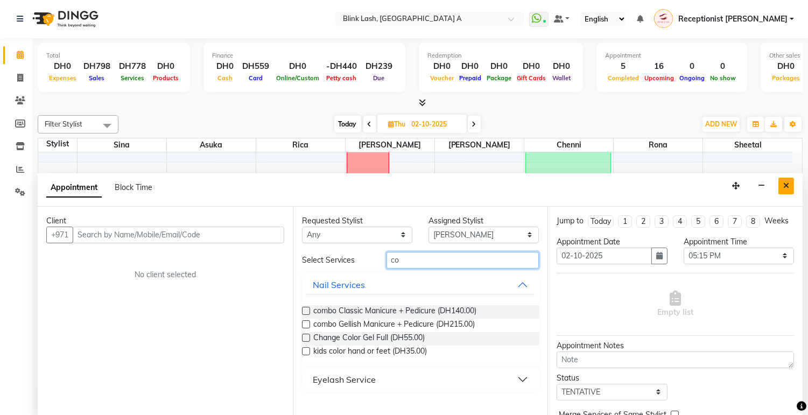
type input "co"
click at [782, 185] on button "Close" at bounding box center [786, 186] width 16 height 17
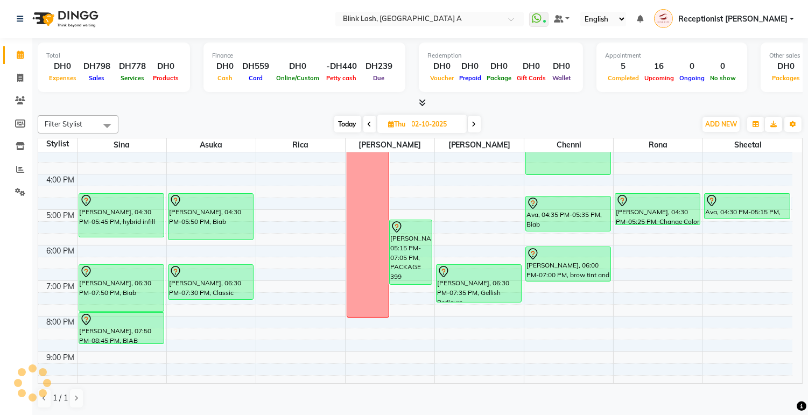
click at [456, 228] on div "9:00 AM 10:00 AM 11:00 AM 12:00 PM 1:00 PM 2:00 PM 3:00 PM 4:00 PM 5:00 PM 6:00…" at bounding box center [415, 192] width 754 height 532
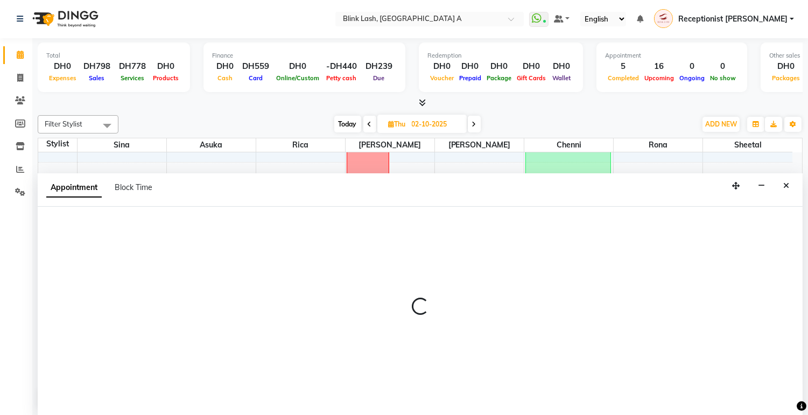
select select "51148"
select select "1035"
select select "tentative"
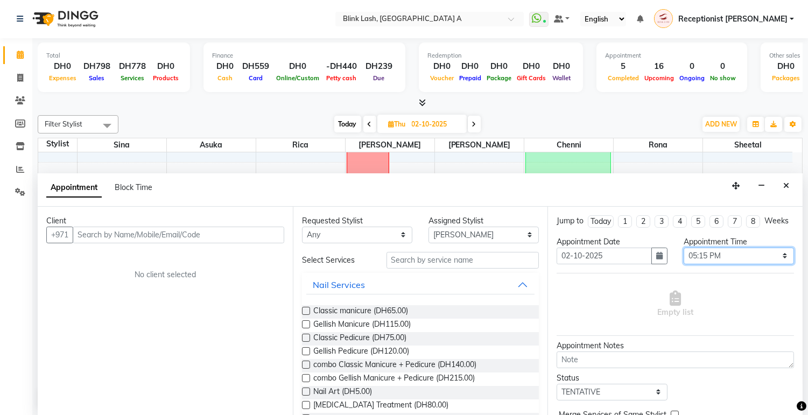
click at [720, 264] on select "Select 10:00 AM 10:05 AM 10:10 AM 10:15 AM 10:20 AM 10:25 AM 10:30 AM 10:35 AM …" at bounding box center [739, 256] width 110 height 17
select select "1050"
click at [684, 257] on select "Select 10:00 AM 10:05 AM 10:10 AM 10:15 AM 10:20 AM 10:25 AM 10:30 AM 10:35 AM …" at bounding box center [739, 256] width 110 height 17
click at [490, 259] on input "text" at bounding box center [462, 260] width 153 height 17
click at [353, 378] on span "combo Gellish Manicure + Pedicure (DH215.00)" at bounding box center [393, 378] width 161 height 13
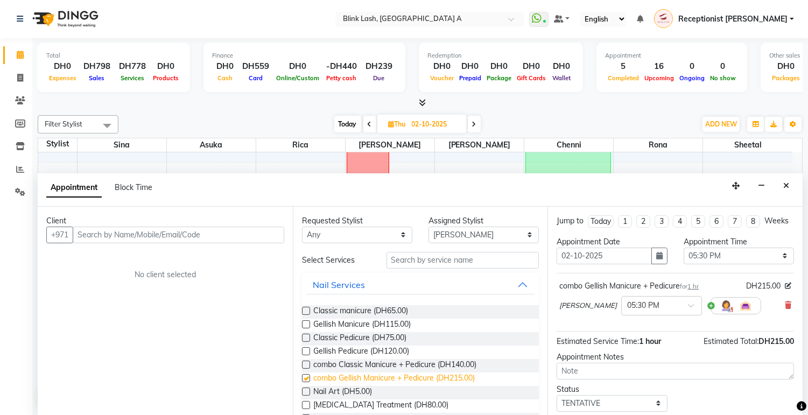
checkbox input "false"
click at [720, 312] on img at bounding box center [726, 305] width 13 height 13
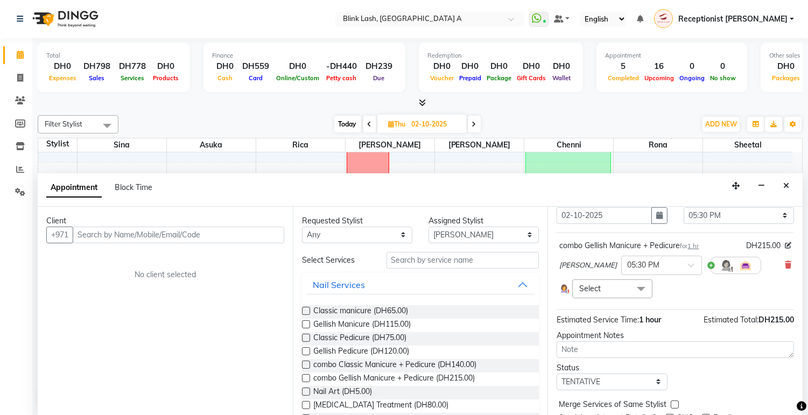
scroll to position [44, 0]
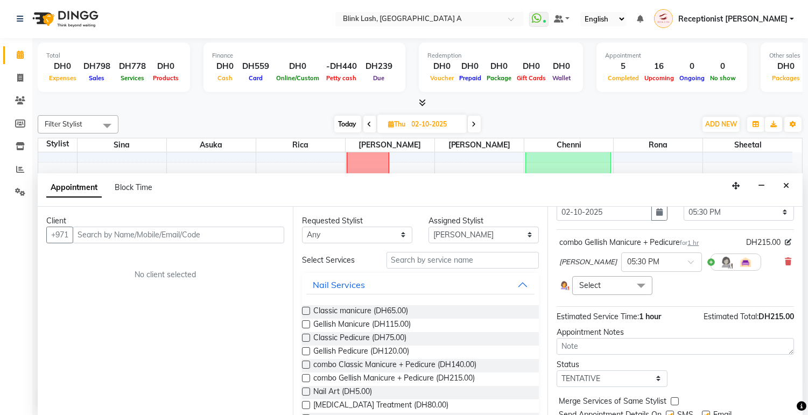
click at [617, 295] on span "Select" at bounding box center [612, 285] width 80 height 19
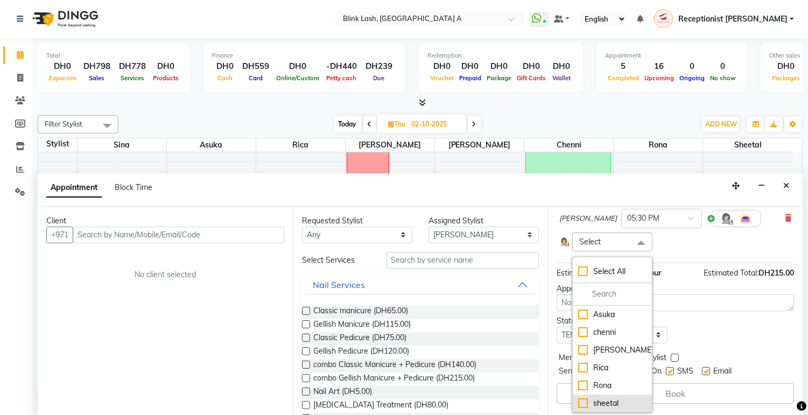
click at [605, 400] on div "sheetal" at bounding box center [612, 403] width 68 height 11
checkbox input "true"
click at [759, 342] on div "Status Select TENTATIVE CONFIRM UPCOMING" at bounding box center [675, 329] width 254 height 28
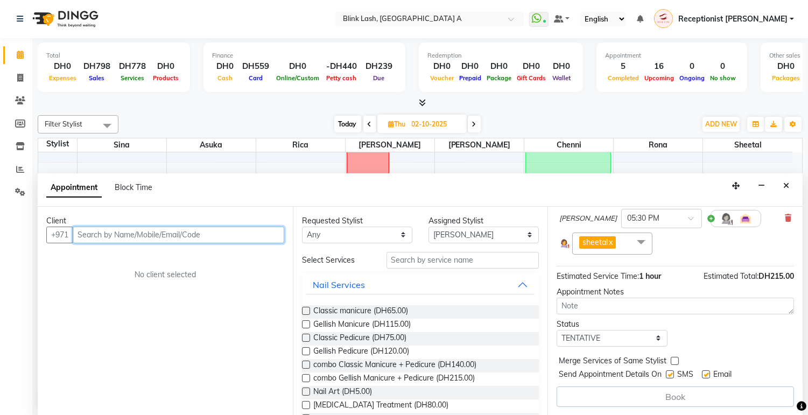
click at [246, 234] on input "text" at bounding box center [179, 235] width 212 height 17
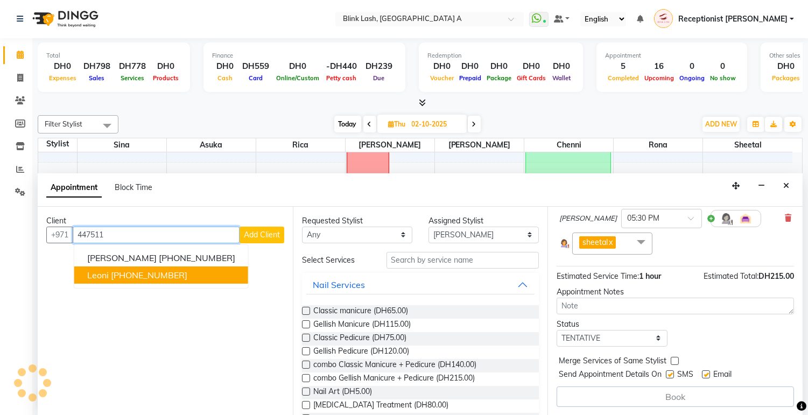
click at [130, 273] on ngb-highlight "[PHONE_NUMBER]" at bounding box center [149, 275] width 76 height 11
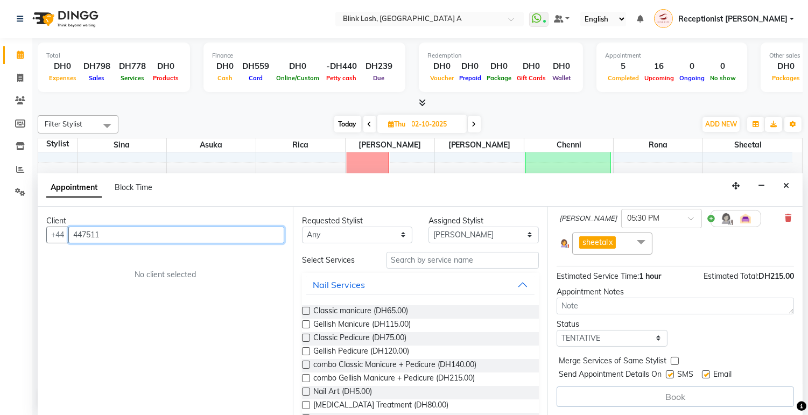
type input "7511568656"
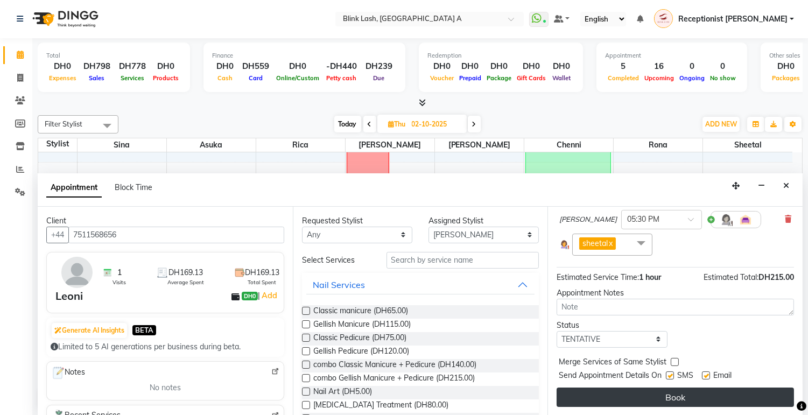
click at [684, 393] on button "Book" at bounding box center [675, 397] width 237 height 19
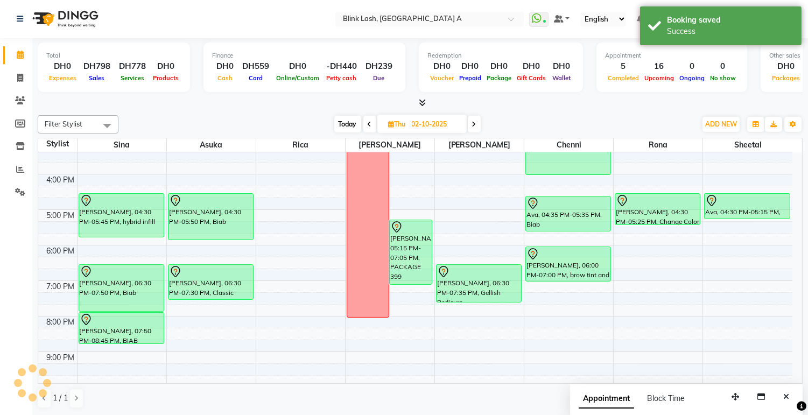
scroll to position [0, 0]
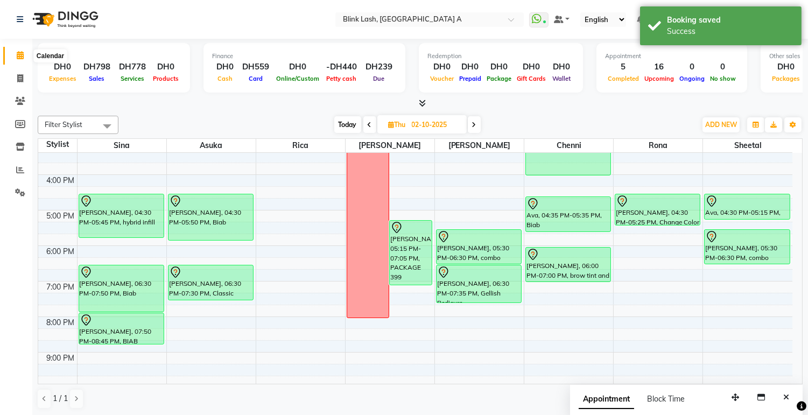
click at [14, 52] on span at bounding box center [20, 56] width 19 height 12
click at [476, 124] on icon at bounding box center [474, 125] width 4 height 6
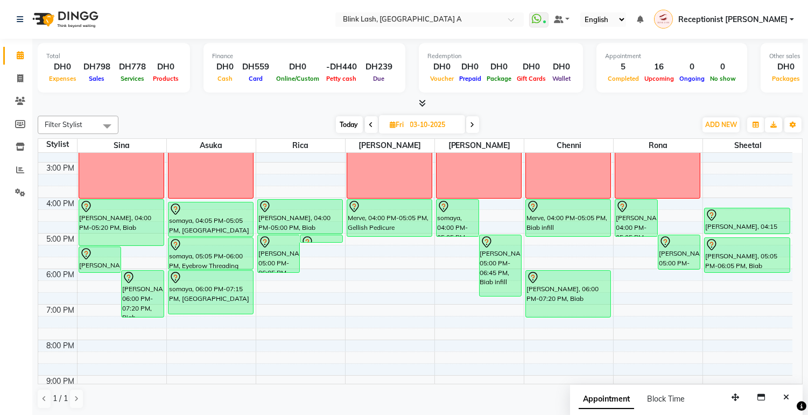
scroll to position [71, 0]
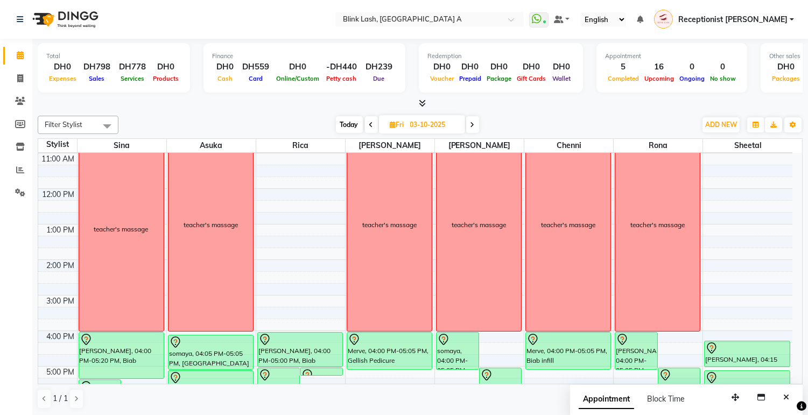
click at [369, 122] on icon at bounding box center [371, 125] width 4 height 6
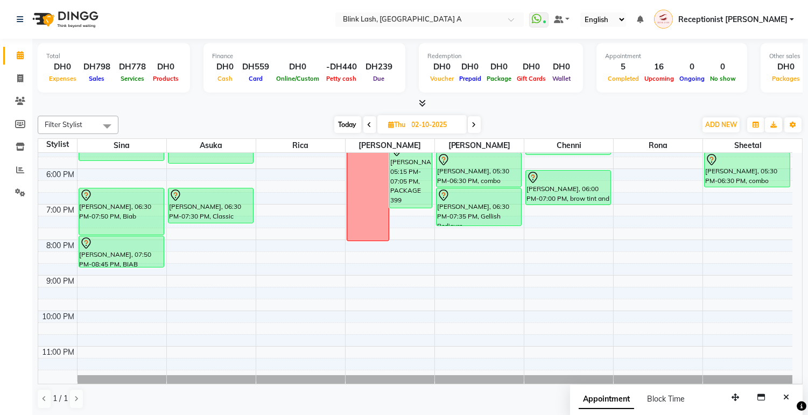
click at [369, 122] on icon at bounding box center [370, 125] width 4 height 6
type input "01-10-2025"
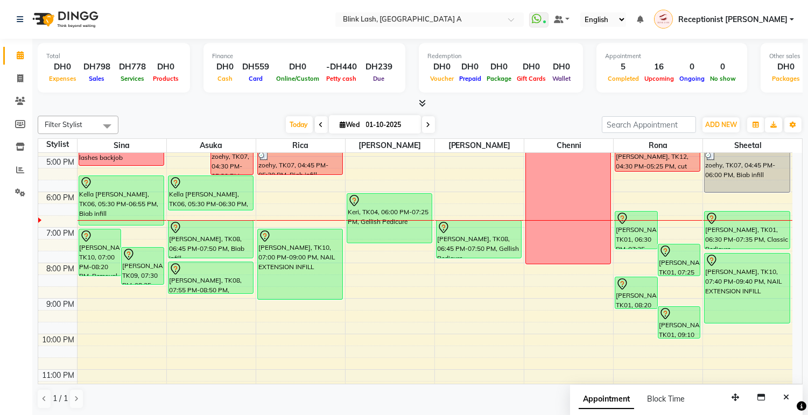
scroll to position [278, 0]
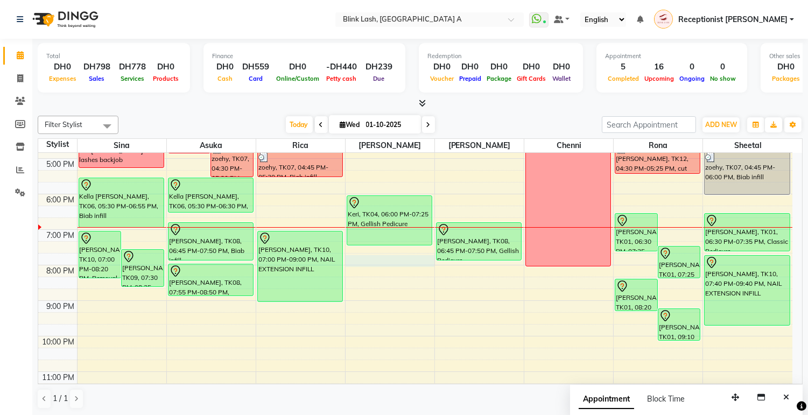
click at [378, 258] on div "9:00 AM 10:00 AM 11:00 AM 12:00 PM 1:00 PM 2:00 PM 3:00 PM 4:00 PM 5:00 PM 6:00…" at bounding box center [415, 141] width 754 height 532
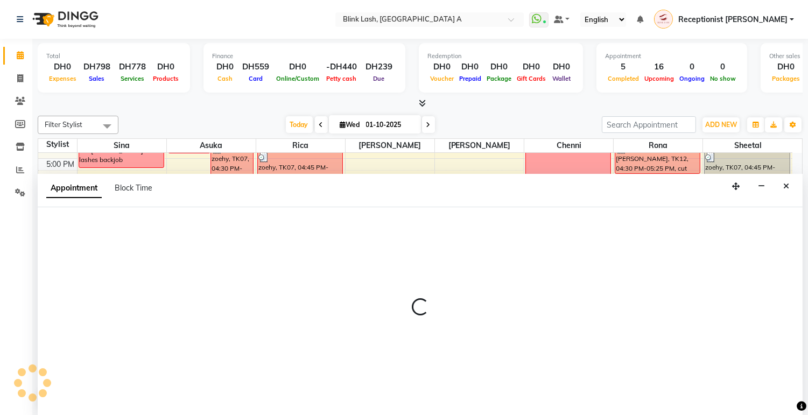
select select "46934"
select select "tentative"
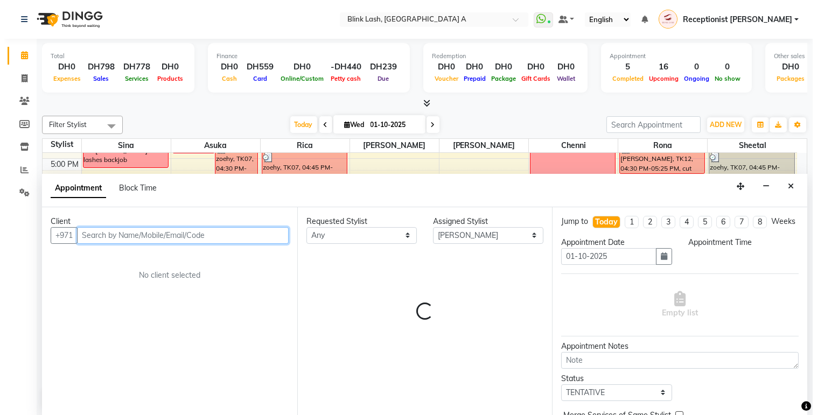
scroll to position [1, 0]
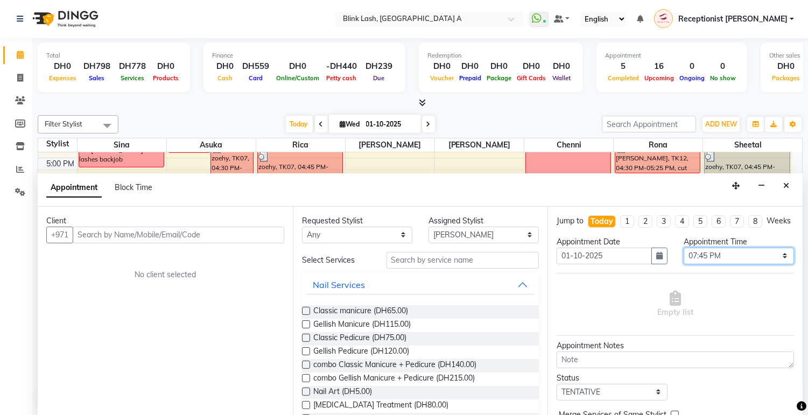
click at [740, 264] on select "Select 10:00 AM 10:05 AM 10:10 AM 10:15 AM 10:20 AM 10:25 AM 10:30 AM 10:35 AM …" at bounding box center [739, 256] width 110 height 17
select select "1170"
click at [684, 257] on select "Select 10:00 AM 10:05 AM 10:10 AM 10:15 AM 10:20 AM 10:25 AM 10:30 AM 10:35 AM …" at bounding box center [739, 256] width 110 height 17
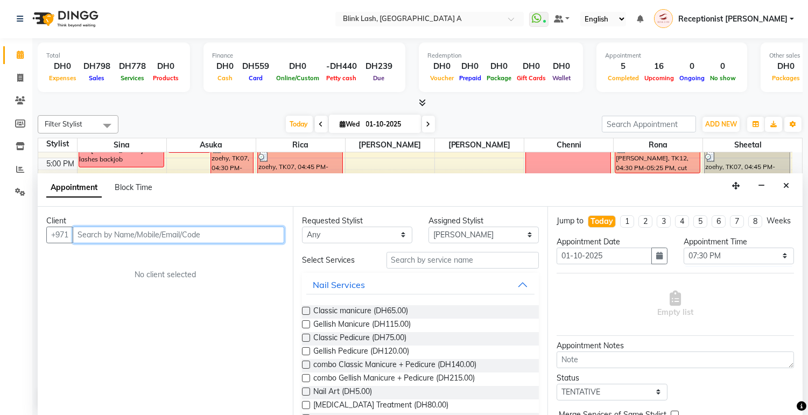
click at [221, 232] on input "text" at bounding box center [179, 235] width 212 height 17
click at [150, 238] on input "551282987" at bounding box center [156, 235] width 167 height 17
type input "551282927"
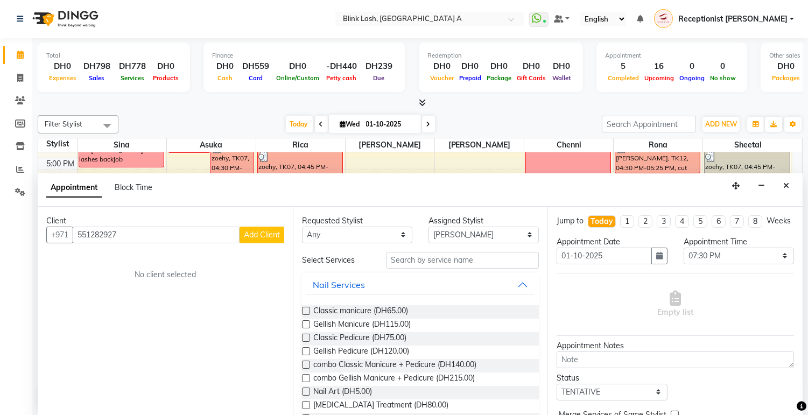
click at [261, 234] on span "Add Client" at bounding box center [262, 235] width 36 height 10
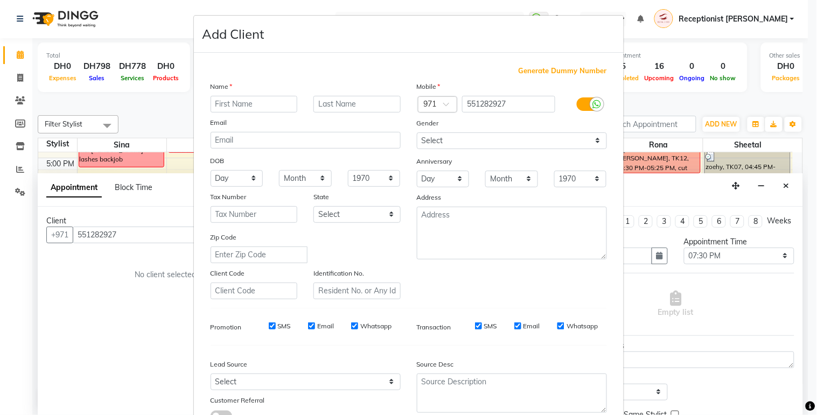
click at [260, 110] on input "text" at bounding box center [253, 104] width 87 height 17
type input "[PERSON_NAME]"
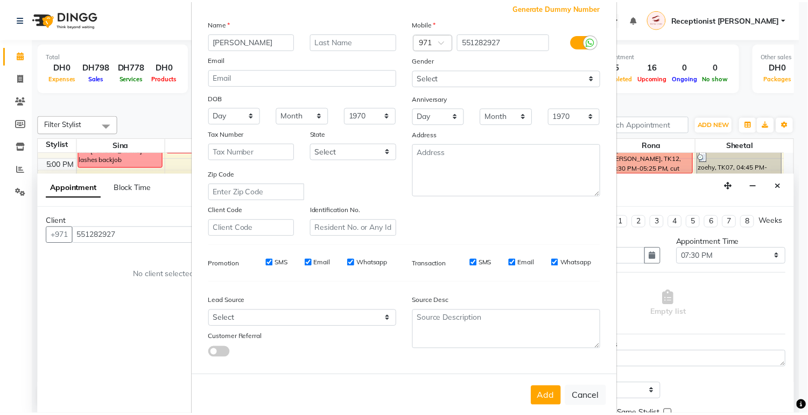
scroll to position [82, 0]
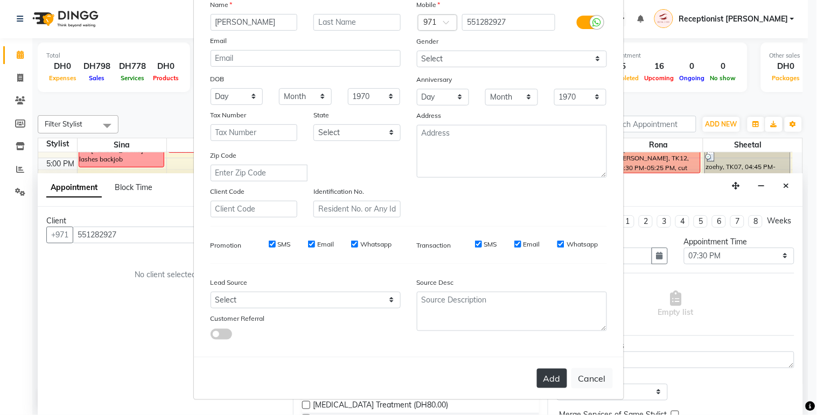
click at [540, 373] on button "Add" at bounding box center [552, 378] width 30 height 19
select select
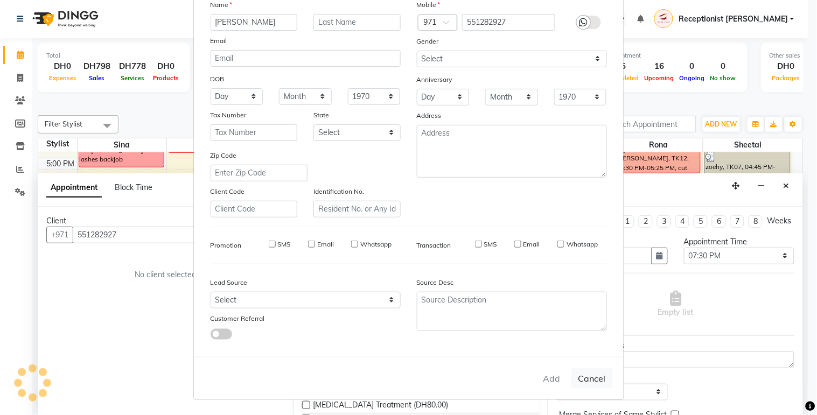
select select
checkbox input "false"
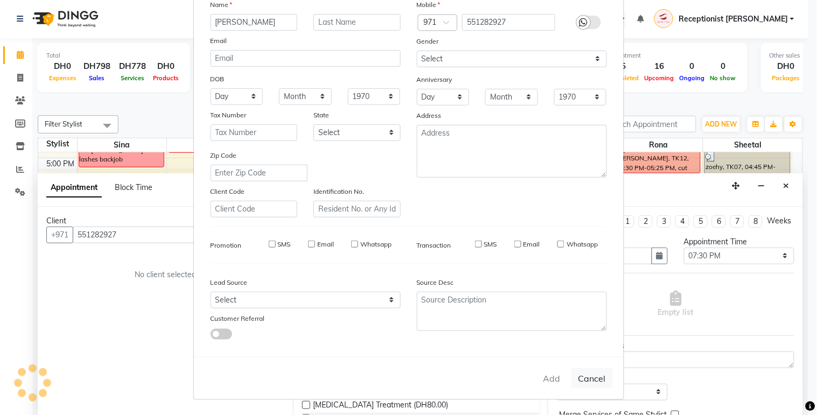
checkbox input "false"
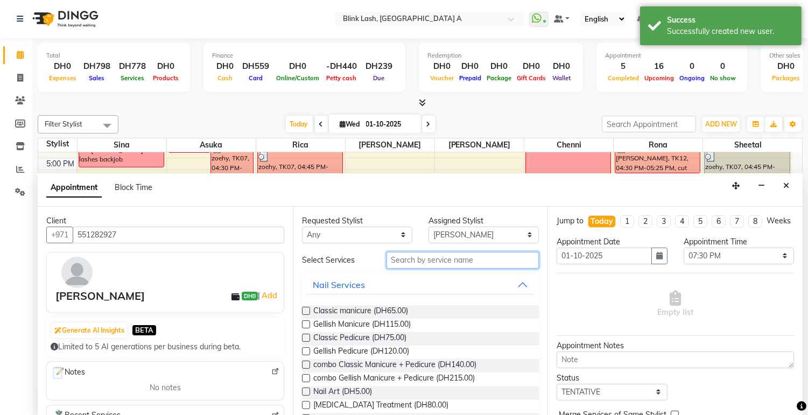
click at [459, 262] on input "text" at bounding box center [462, 260] width 153 height 17
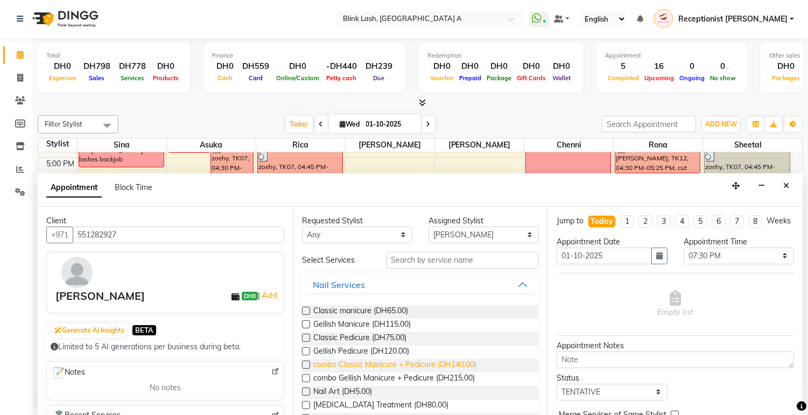
click at [388, 363] on span "combo Classic Manicure + Pedicure (DH140.00)" at bounding box center [394, 365] width 163 height 13
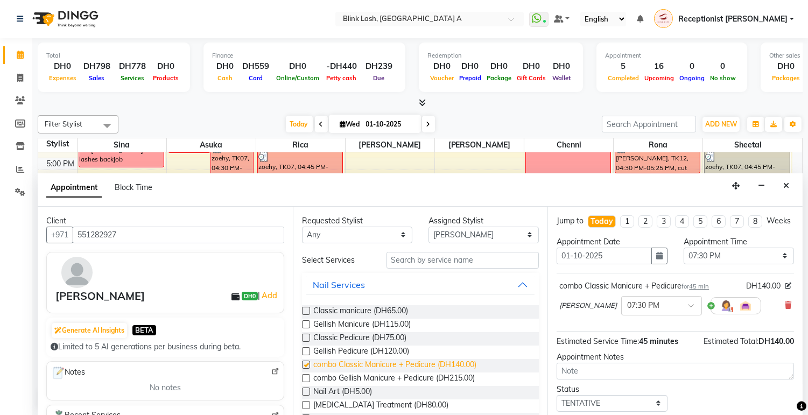
checkbox input "false"
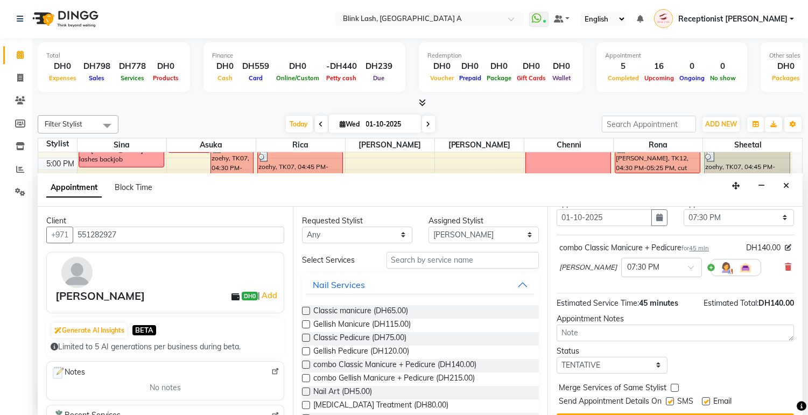
scroll to position [36, 0]
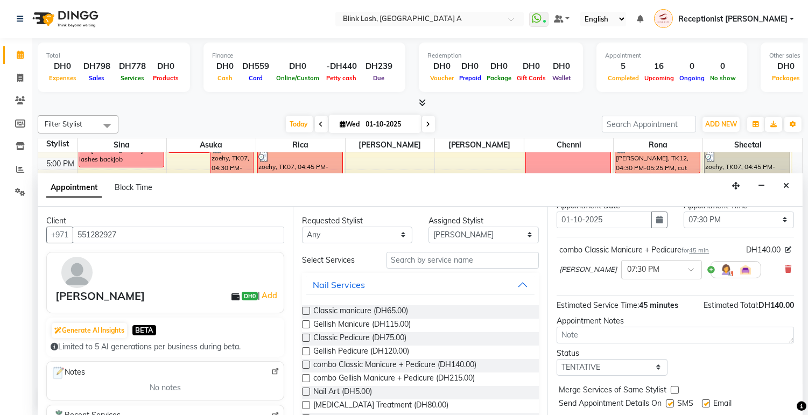
click at [720, 276] on img at bounding box center [726, 269] width 13 height 13
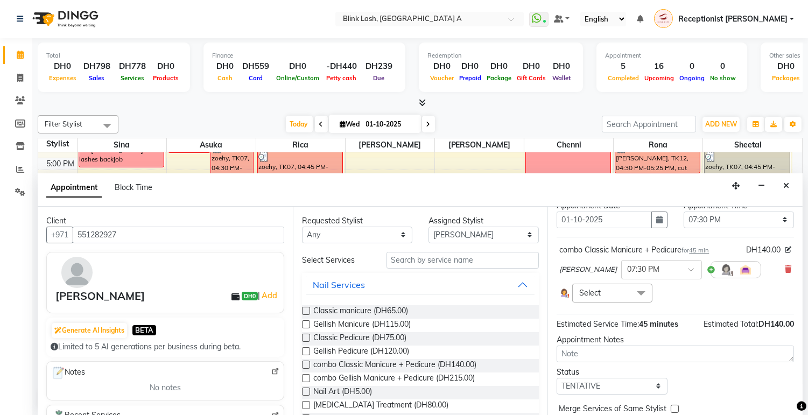
click at [608, 302] on span "Select" at bounding box center [612, 293] width 80 height 19
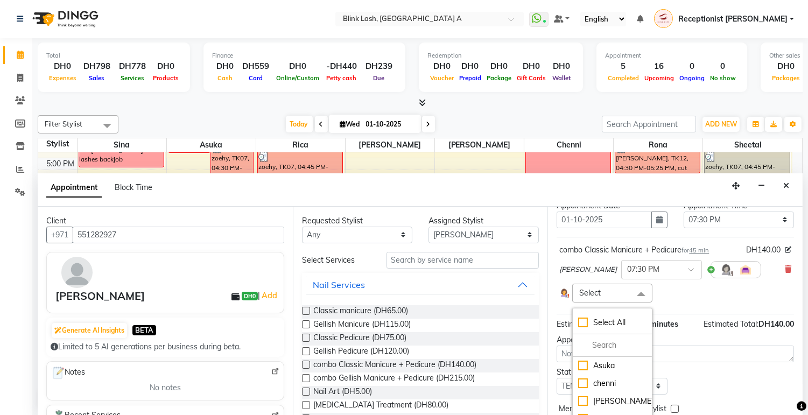
scroll to position [97, 0]
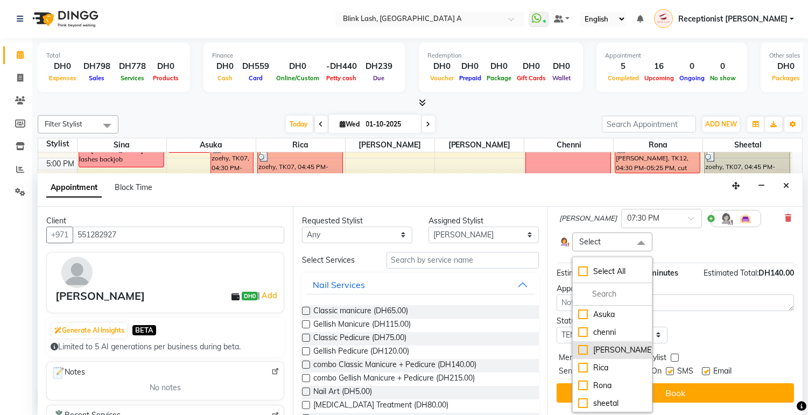
click at [611, 350] on div "[PERSON_NAME]" at bounding box center [612, 349] width 68 height 11
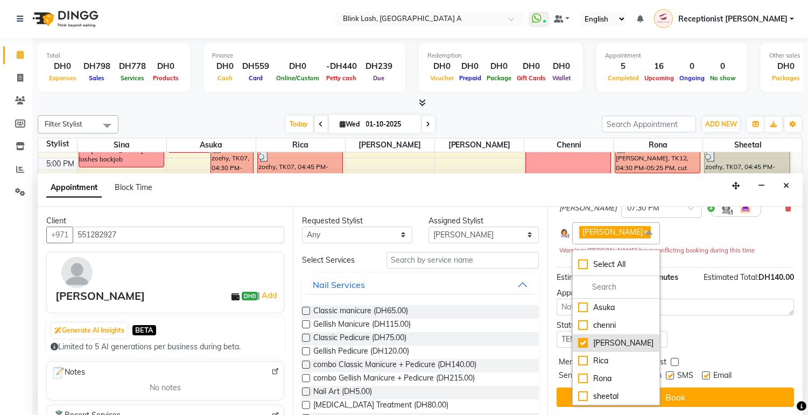
click at [581, 349] on div "[PERSON_NAME]" at bounding box center [616, 342] width 76 height 11
checkbox input "false"
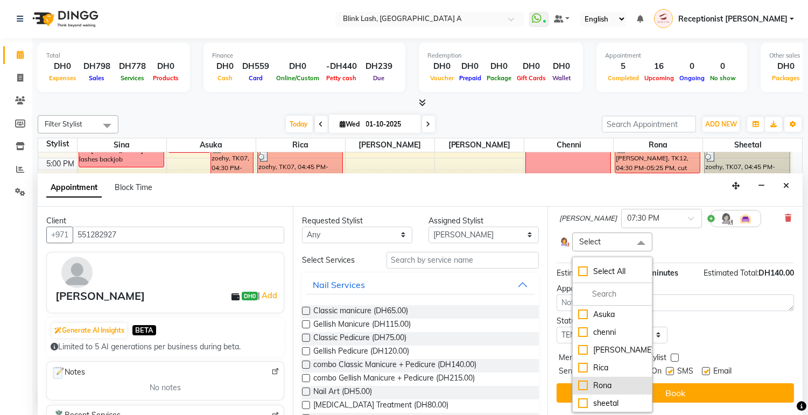
click at [582, 384] on div "Rona" at bounding box center [612, 385] width 68 height 11
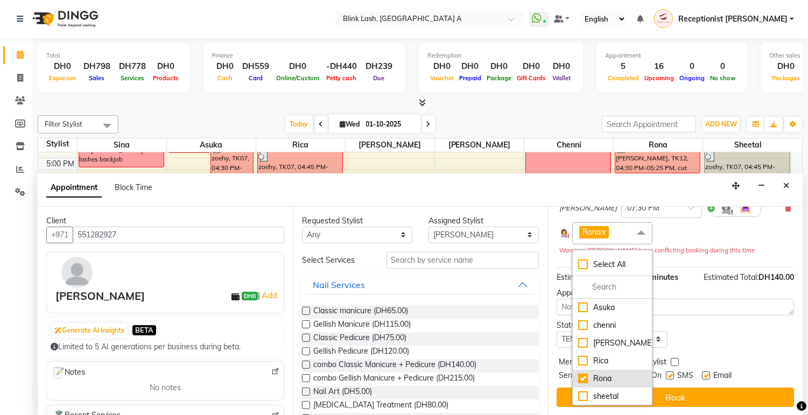
click at [582, 384] on div "Rona" at bounding box center [612, 378] width 68 height 11
checkbox input "false"
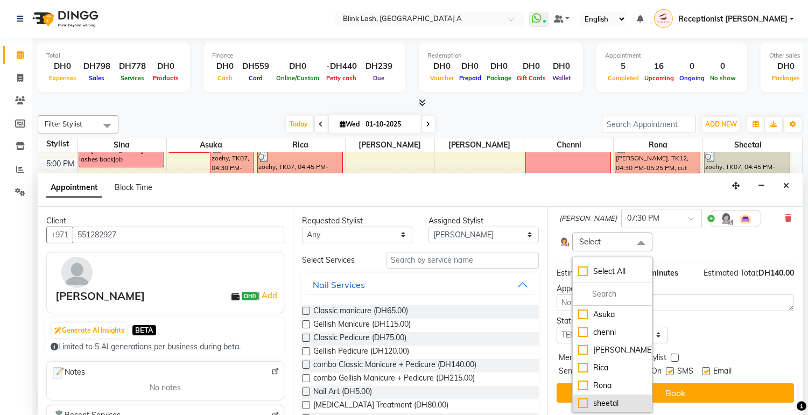
click at [584, 406] on div "sheetal" at bounding box center [612, 403] width 68 height 11
checkbox input "true"
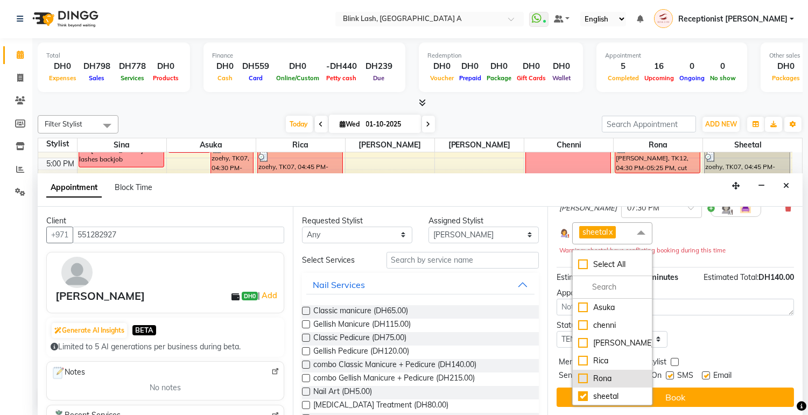
click at [581, 384] on div "Rona" at bounding box center [612, 378] width 68 height 11
checkbox input "true"
click at [584, 402] on div "sheetal" at bounding box center [612, 396] width 68 height 11
checkbox input "false"
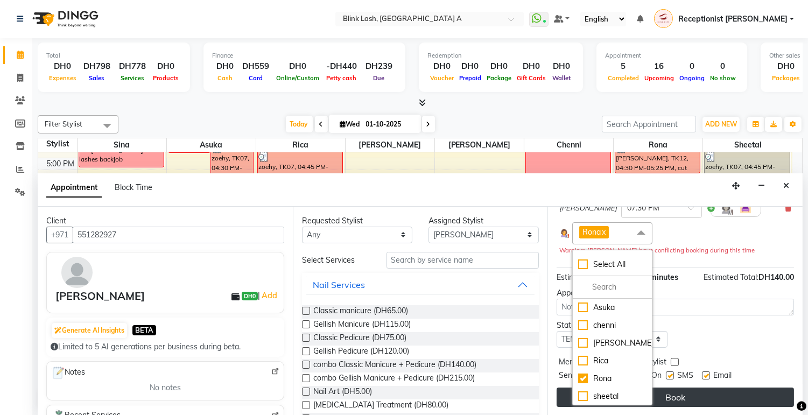
click at [721, 404] on button "Book" at bounding box center [675, 397] width 237 height 19
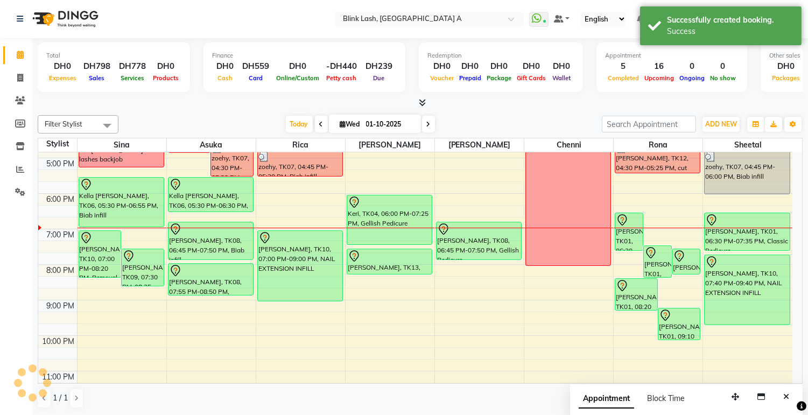
scroll to position [0, 0]
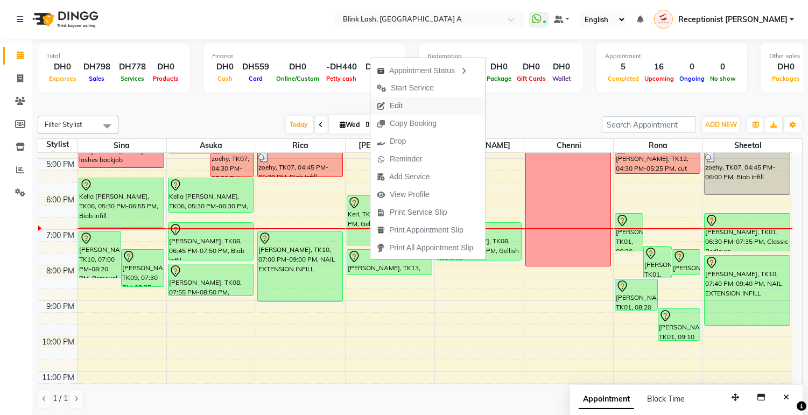
click at [393, 109] on span "Edit" at bounding box center [396, 105] width 13 height 11
select select "tentative"
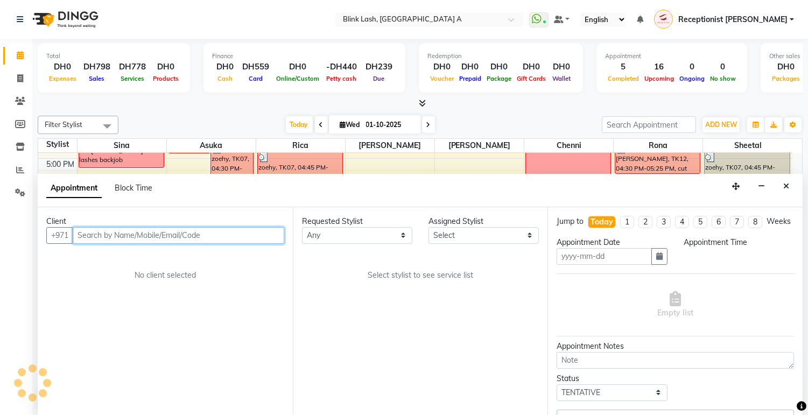
type input "01-10-2025"
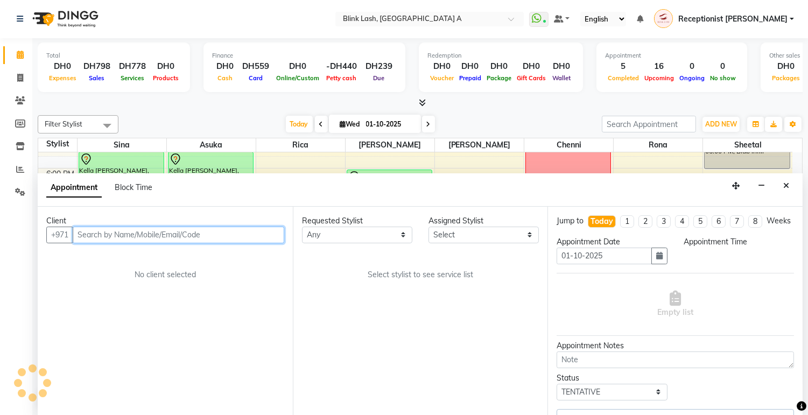
select select "1170"
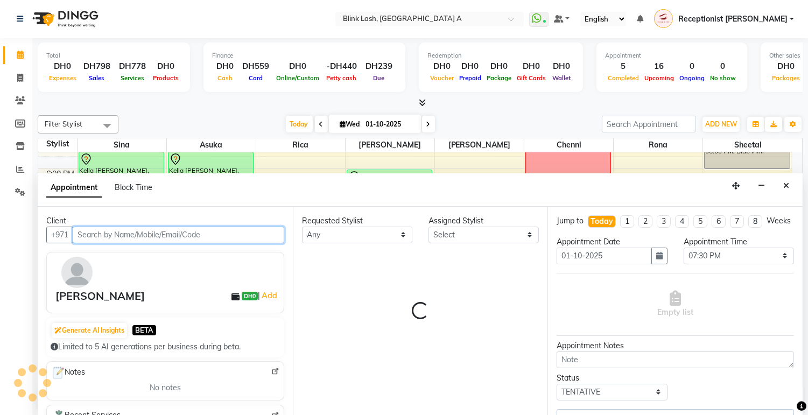
select select "46934"
select select "2892"
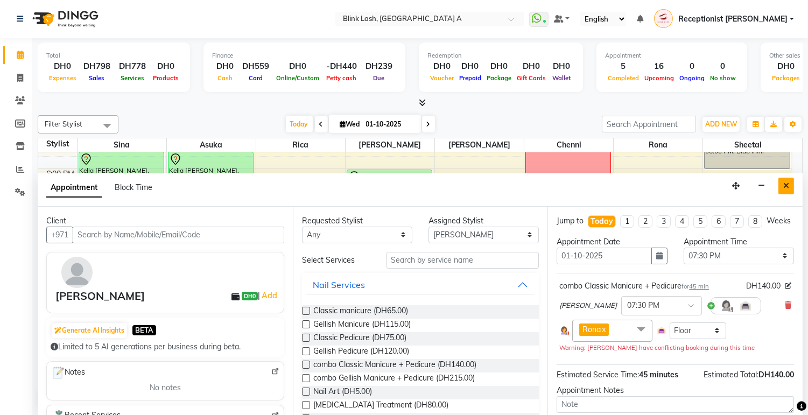
click at [786, 185] on icon "Close" at bounding box center [786, 186] width 6 height 8
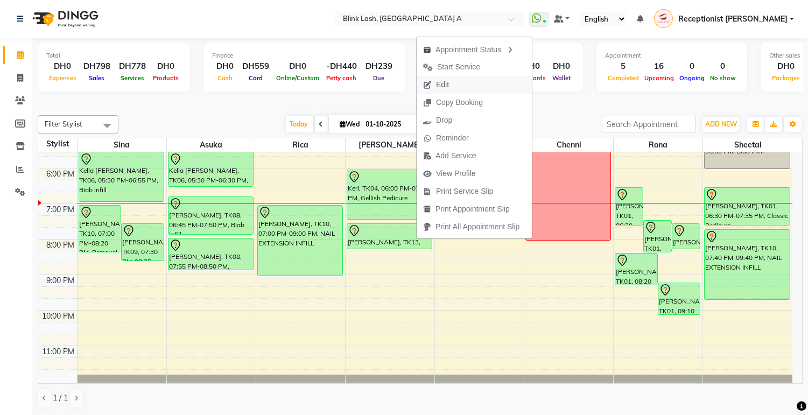
click at [447, 86] on span "Edit" at bounding box center [442, 84] width 13 height 11
select select "tentative"
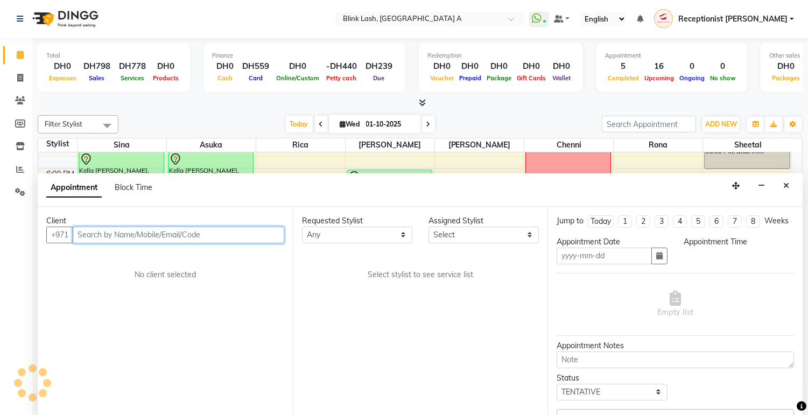
type input "01-10-2025"
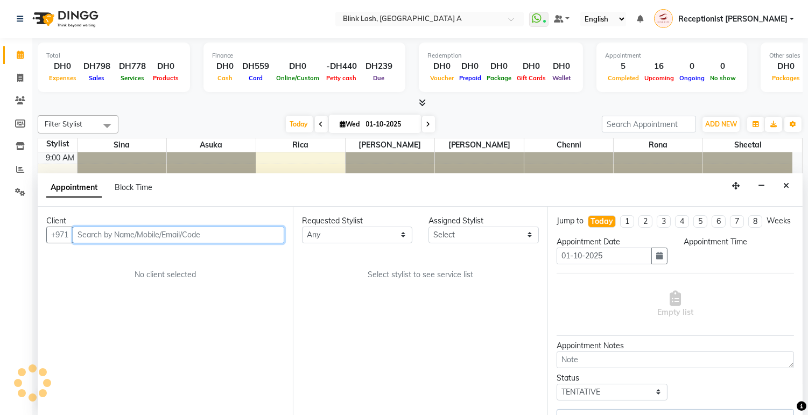
select select "46934"
select select "1170"
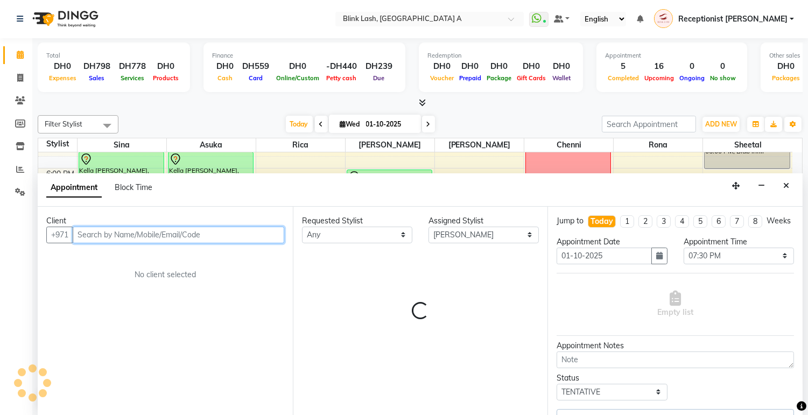
select select "2892"
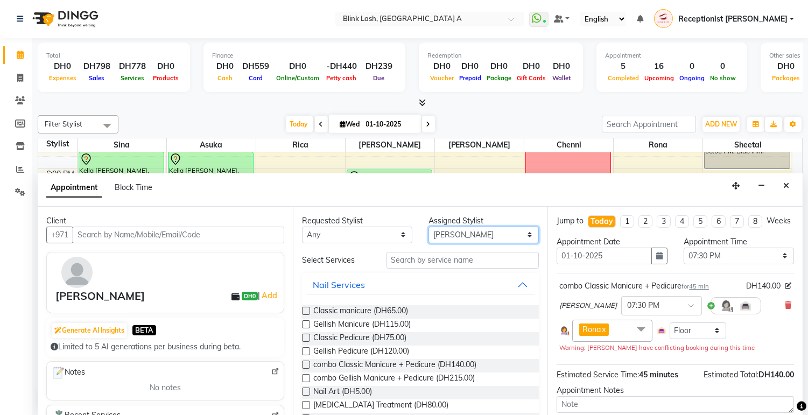
click at [489, 235] on select "Select [PERSON_NAME] [PERSON_NAME] Rica [PERSON_NAME]" at bounding box center [483, 235] width 110 height 17
select select "51148"
click at [428, 227] on select "Select [PERSON_NAME] [PERSON_NAME] Rica [PERSON_NAME]" at bounding box center [483, 235] width 110 height 17
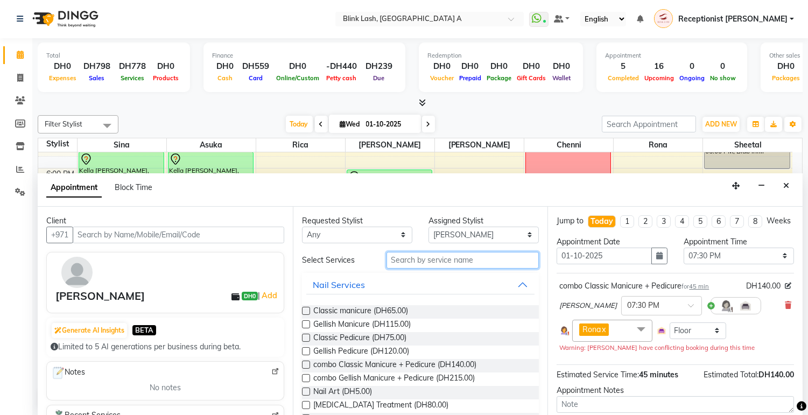
click at [472, 259] on input "text" at bounding box center [462, 260] width 153 height 17
click at [370, 335] on span "Classic Pedicure (DH75.00)" at bounding box center [359, 338] width 93 height 13
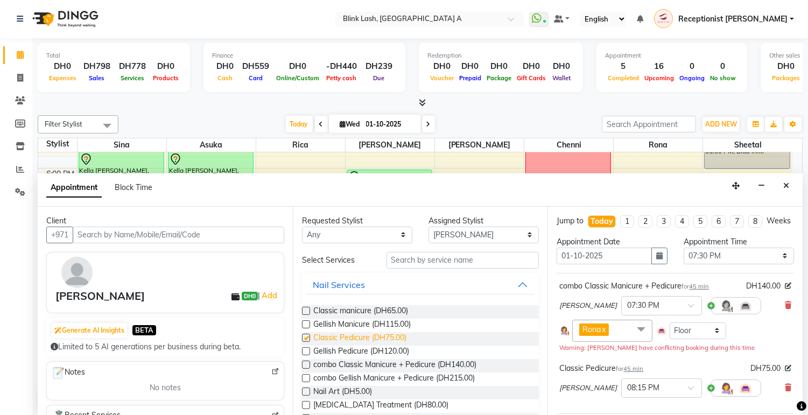
checkbox input "false"
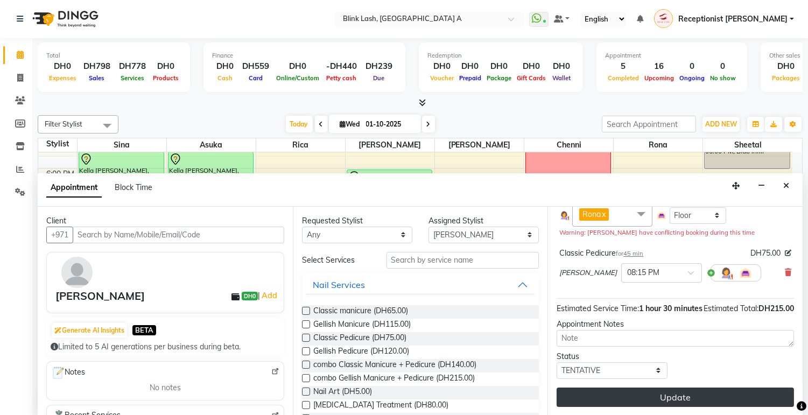
click at [739, 390] on button "Update" at bounding box center [675, 397] width 237 height 19
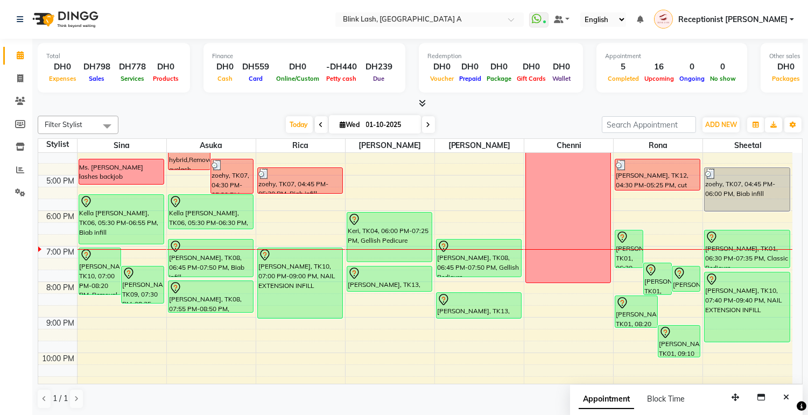
scroll to position [248, 0]
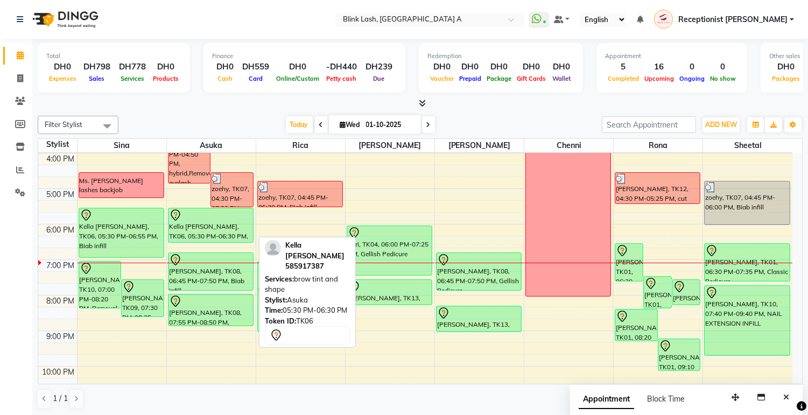
click at [218, 236] on div "Kella [PERSON_NAME], TK06, 05:30 PM-06:30 PM, brow tint and shape" at bounding box center [210, 225] width 85 height 34
select select "7"
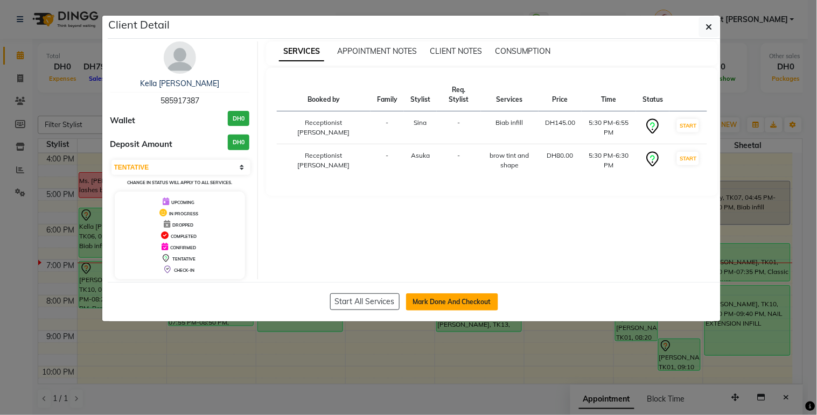
click at [454, 297] on button "Mark Done And Checkout" at bounding box center [452, 301] width 92 height 17
select select "service"
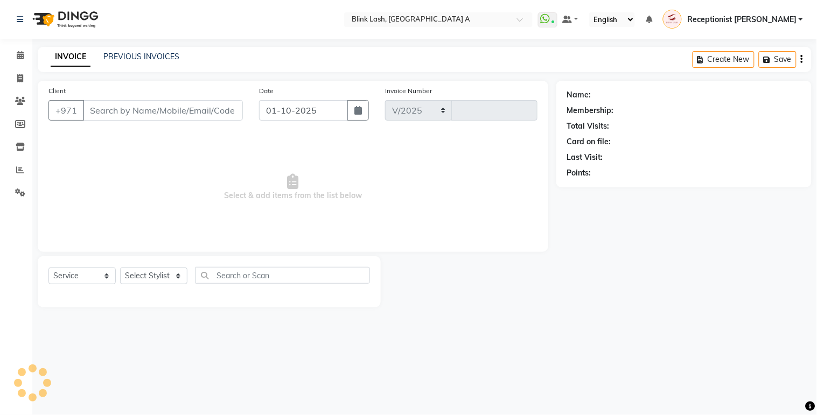
select select "5970"
type input "1843"
type input "585917387"
select select "42461"
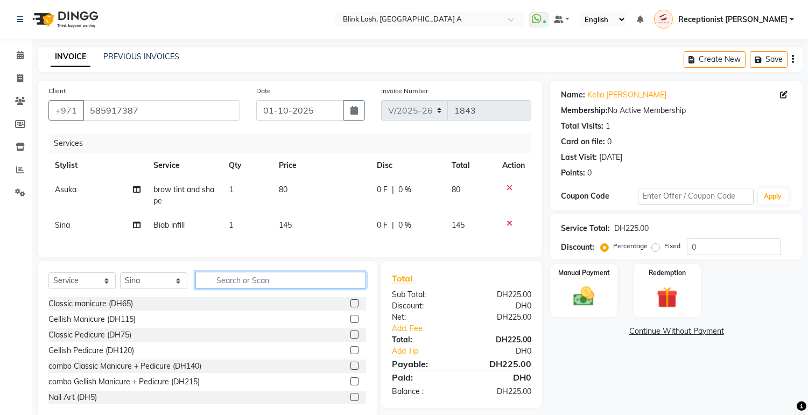
click at [254, 288] on input "text" at bounding box center [280, 280] width 171 height 17
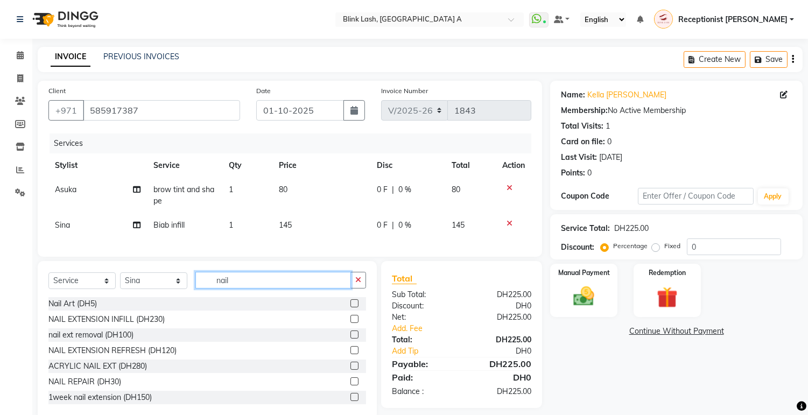
type input "nail"
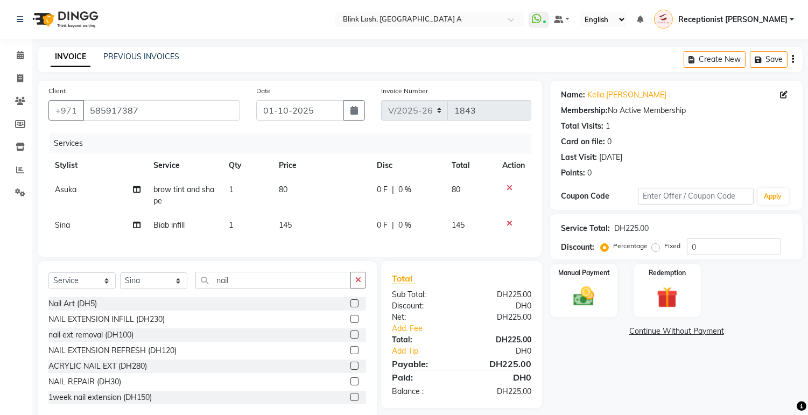
click at [350, 385] on label at bounding box center [354, 381] width 8 height 8
click at [350, 385] on input "checkbox" at bounding box center [353, 381] width 7 height 7
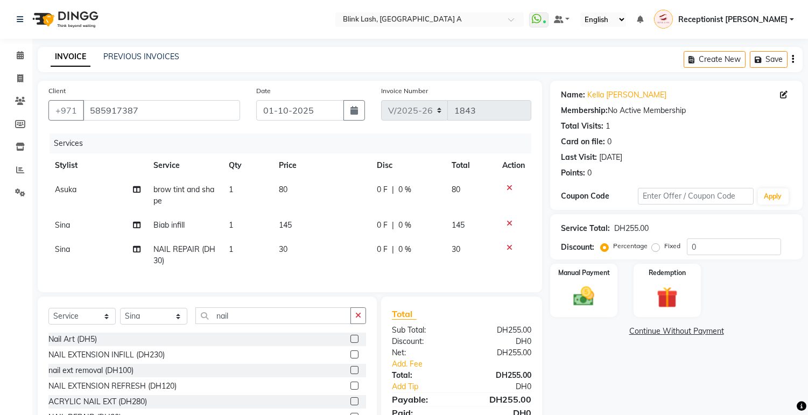
checkbox input "false"
click at [319, 324] on input "nail" at bounding box center [273, 315] width 156 height 17
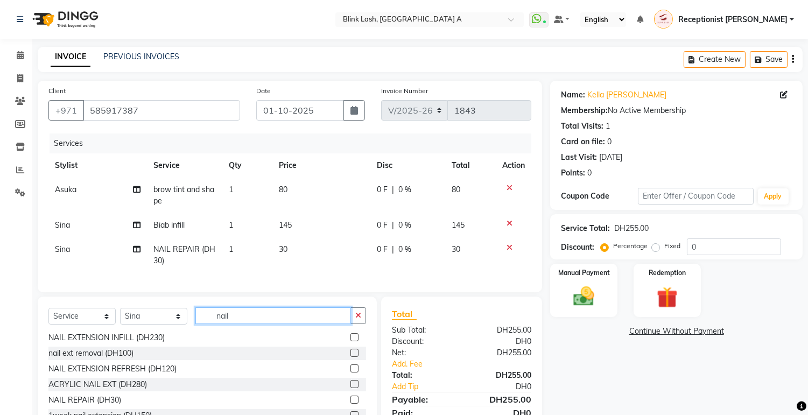
scroll to position [66, 0]
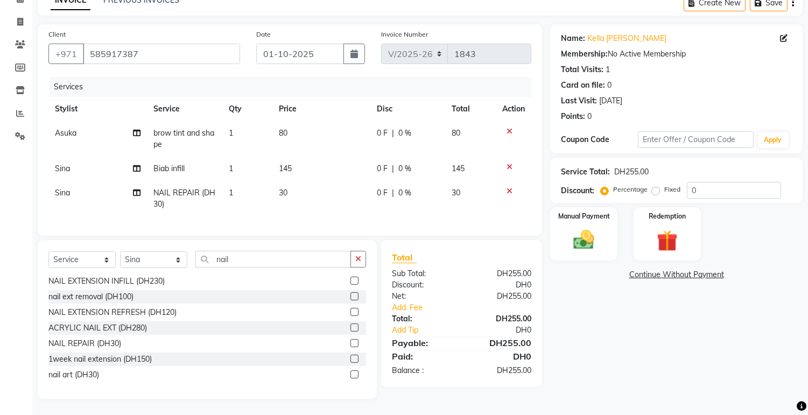
click at [350, 375] on label at bounding box center [354, 374] width 8 height 8
click at [350, 375] on input "checkbox" at bounding box center [353, 374] width 7 height 7
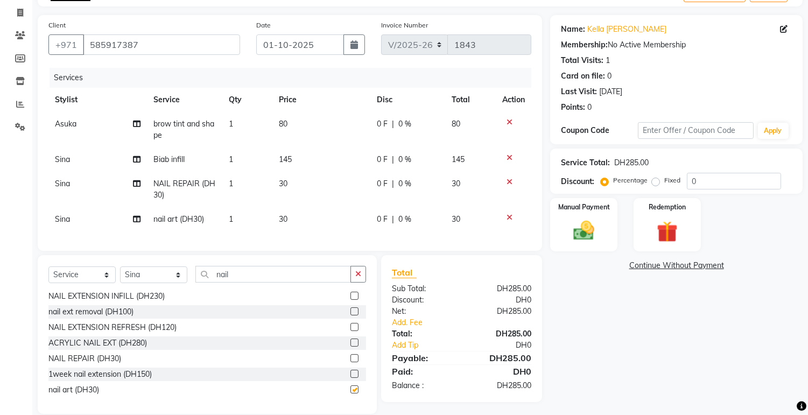
checkbox input "false"
click at [601, 363] on div "Name: [PERSON_NAME] [PERSON_NAME] Membership: No Active Membership Total Visits…" at bounding box center [680, 214] width 261 height 399
click at [173, 119] on span "brow tint and shape" at bounding box center [183, 129] width 61 height 21
select select "42462"
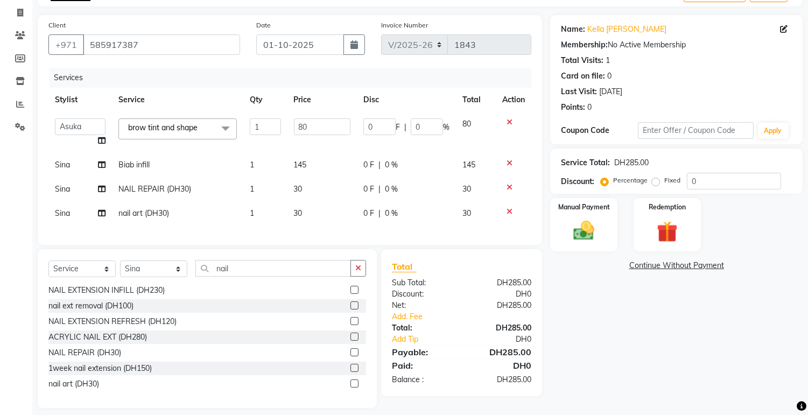
click at [207, 127] on span "brow tint and shape x" at bounding box center [166, 128] width 82 height 13
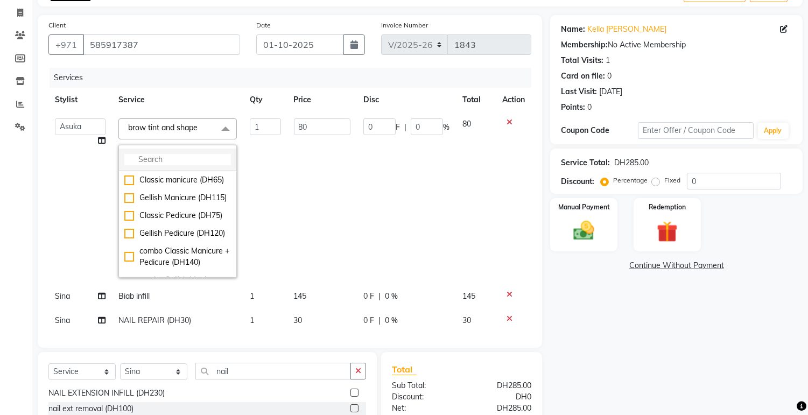
click at [214, 160] on input "multiselect-search" at bounding box center [177, 159] width 107 height 11
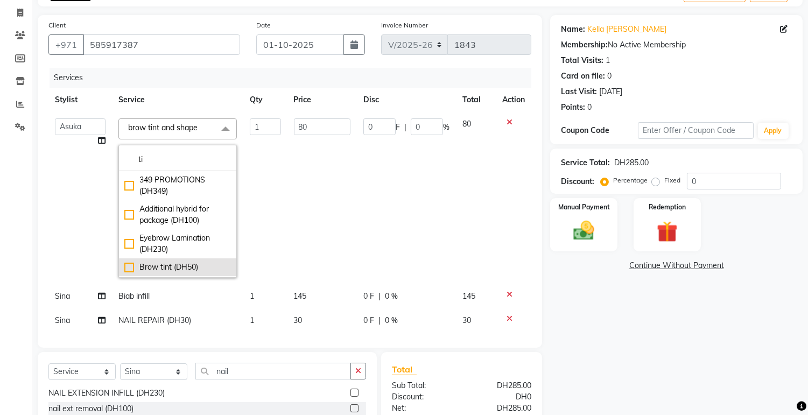
type input "ti"
click at [184, 266] on div "Brow tint (DH50)" at bounding box center [177, 267] width 107 height 11
checkbox input "true"
checkbox input "false"
type input "50"
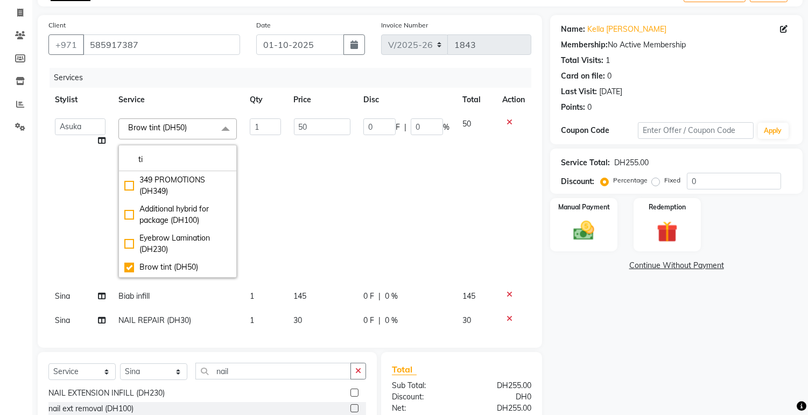
click at [606, 356] on div "Name: [PERSON_NAME] [PERSON_NAME] Membership: No Active Membership Total Visits…" at bounding box center [680, 263] width 261 height 496
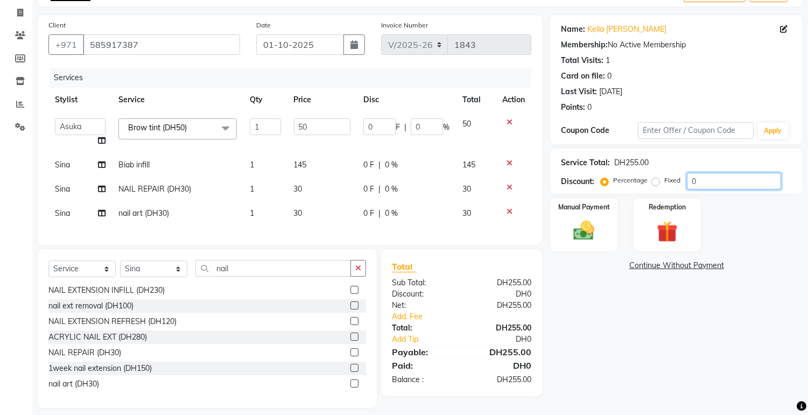
click at [712, 179] on input "0" at bounding box center [734, 181] width 94 height 17
type input "1"
type input "0.5"
type input "1"
type input "10"
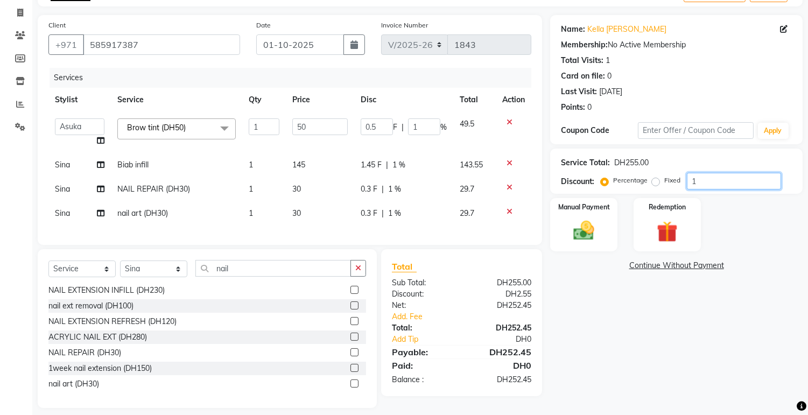
type input "5"
type input "10"
click at [644, 353] on div "Name: [PERSON_NAME] [PERSON_NAME] Membership: No Active Membership Total Visits…" at bounding box center [680, 211] width 261 height 393
click at [417, 322] on link "Add. Fee" at bounding box center [462, 316] width 156 height 11
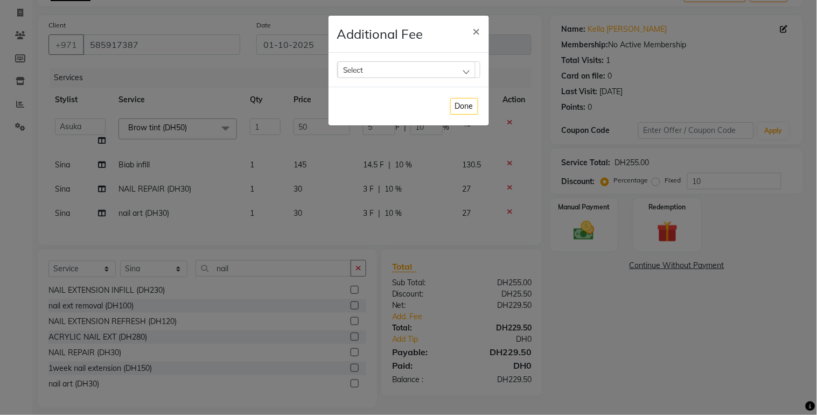
click at [459, 70] on div "Select" at bounding box center [406, 69] width 138 height 16
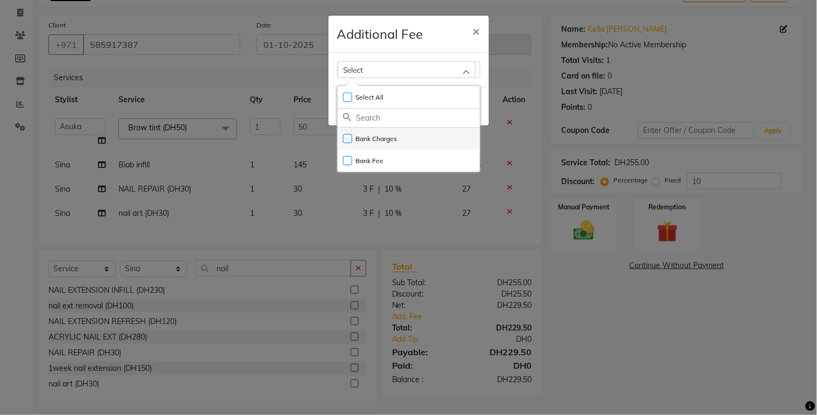
click at [402, 143] on li "Bank Charges" at bounding box center [408, 139] width 142 height 22
checkbox input "true"
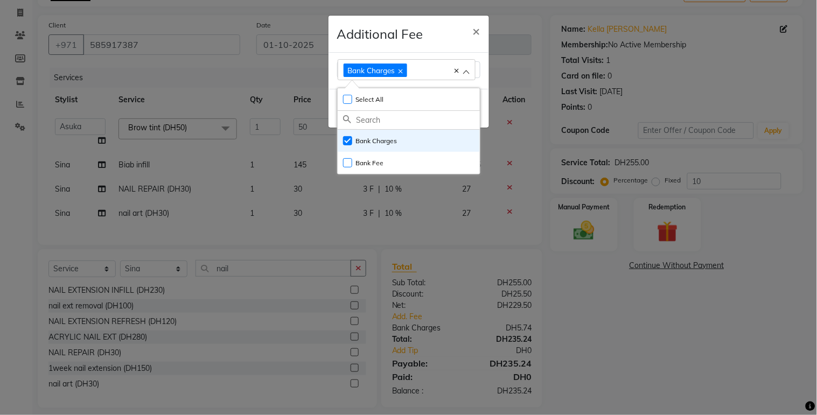
click at [644, 378] on ngb-modal-window "Additional Fee × Bank Charges Select All UnSelect All Bank Charges Bank Fee Done" at bounding box center [408, 207] width 817 height 415
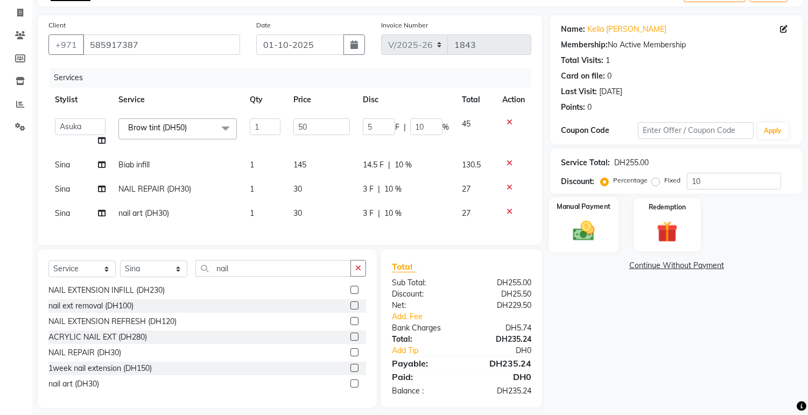
click at [596, 222] on img at bounding box center [584, 231] width 36 height 25
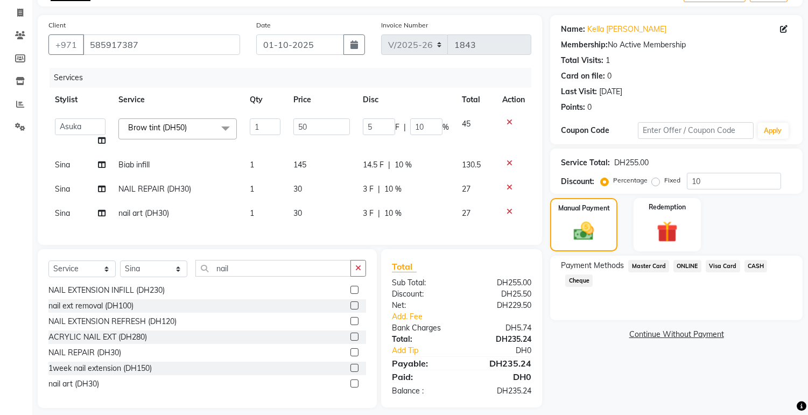
click at [727, 262] on span "Visa Card" at bounding box center [723, 266] width 34 height 12
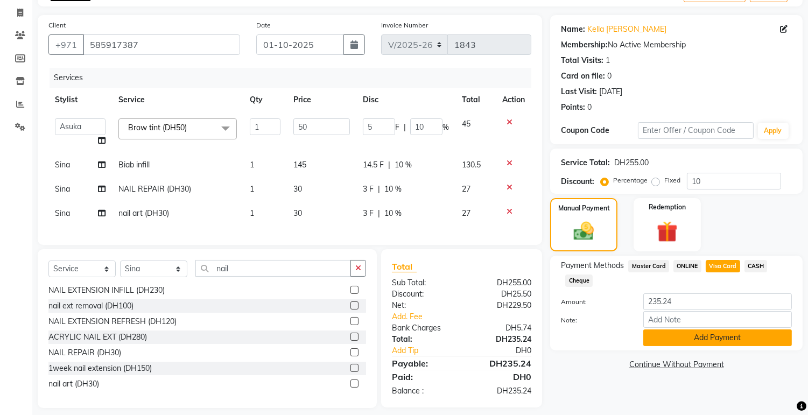
click at [682, 341] on button "Add Payment" at bounding box center [717, 337] width 149 height 17
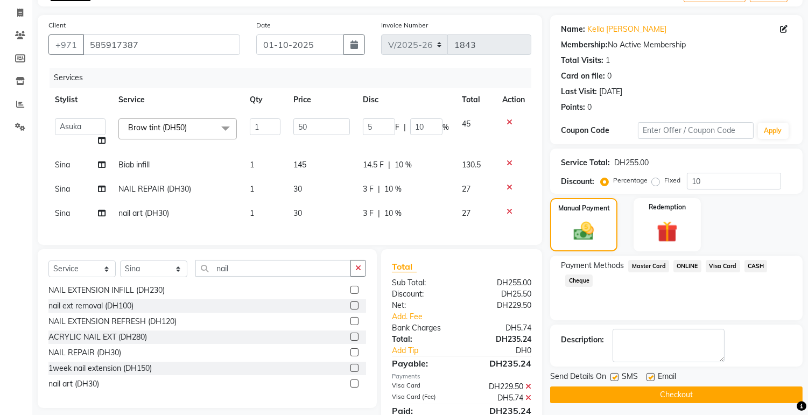
scroll to position [117, 0]
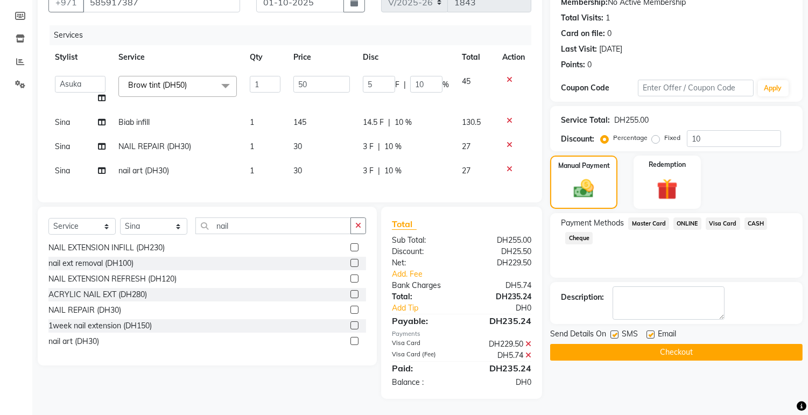
drag, startPoint x: 737, startPoint y: 345, endPoint x: 648, endPoint y: 348, distance: 89.9
click at [648, 348] on button "Checkout" at bounding box center [676, 352] width 252 height 17
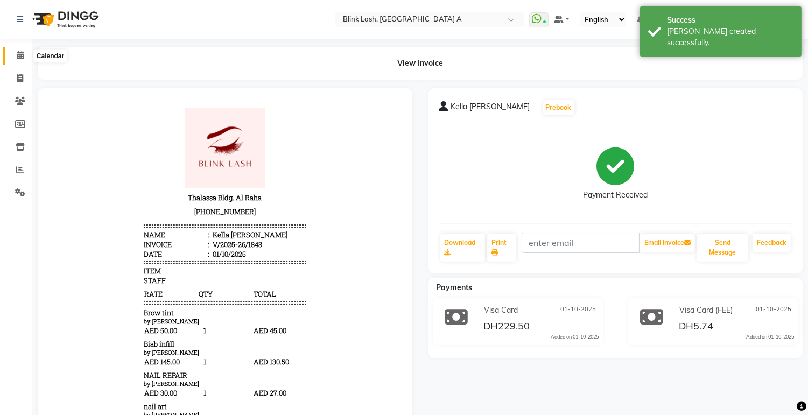
click at [14, 52] on span at bounding box center [20, 56] width 19 height 12
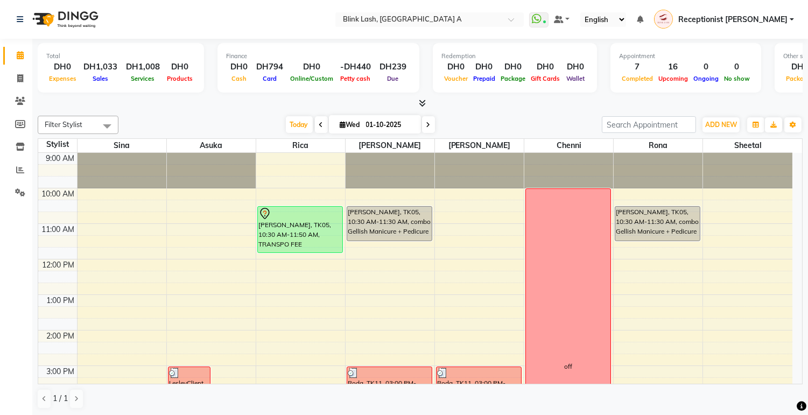
click at [0, 45] on div "Calendar Invoice Clients Members Inventory Reports Settings Completed InProgres…" at bounding box center [72, 215] width 145 height 369
click at [293, 125] on span "Today" at bounding box center [299, 124] width 27 height 17
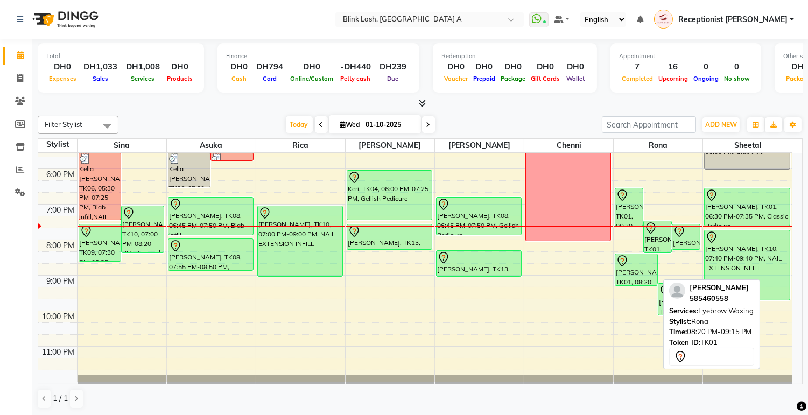
click at [631, 268] on div "[PERSON_NAME], TK01, 08:20 PM-09:15 PM, Eyebrow Waxing" at bounding box center [636, 269] width 42 height 31
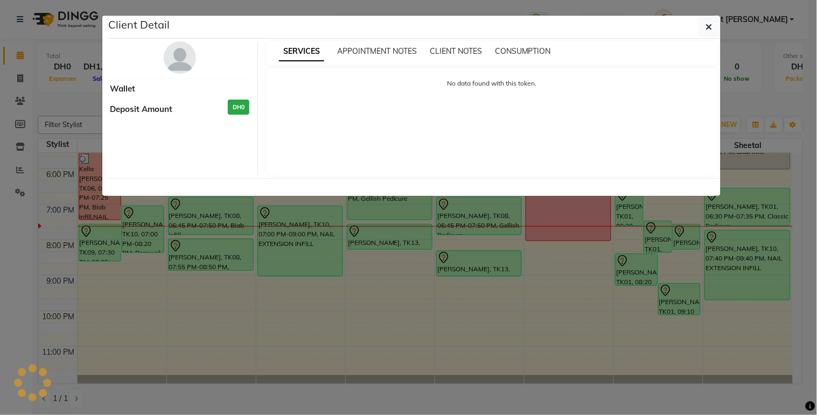
select select "7"
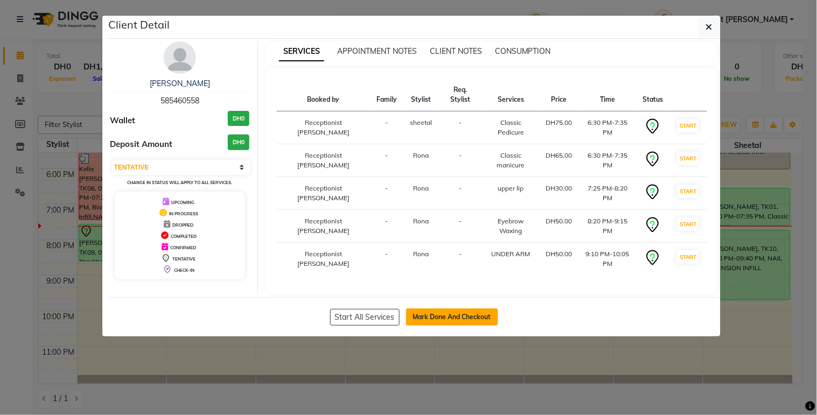
click at [461, 308] on button "Mark Done And Checkout" at bounding box center [452, 316] width 92 height 17
select select "service"
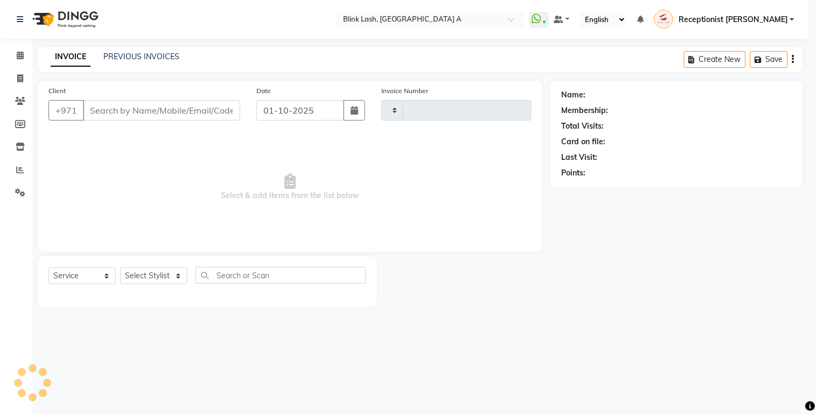
type input "1844"
select select "5970"
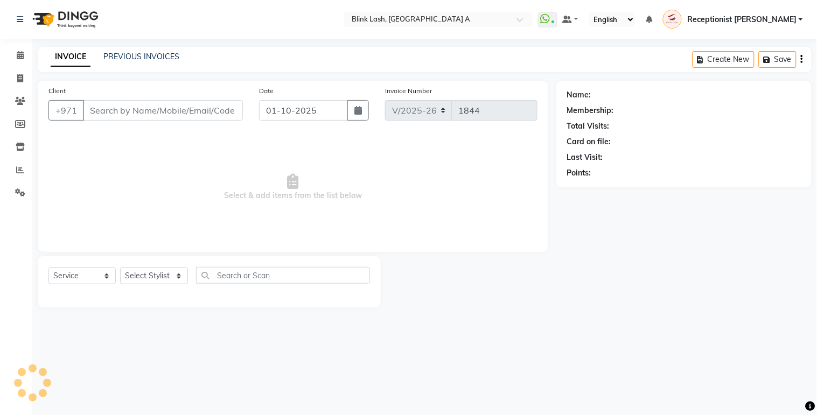
type input "585460558"
select select "93342"
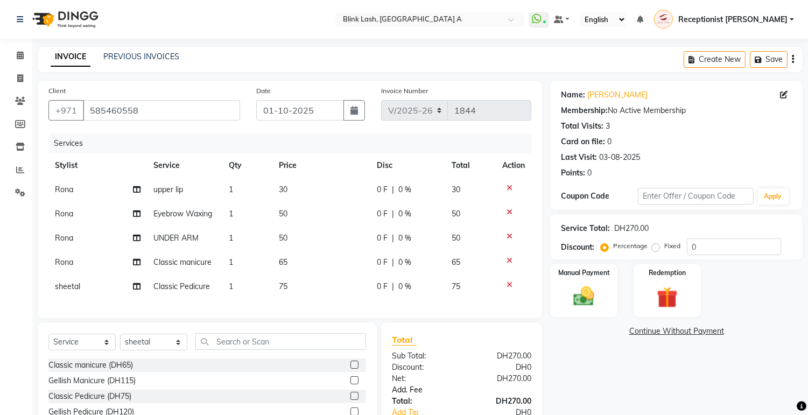
click at [417, 396] on link "Add. Fee" at bounding box center [462, 389] width 156 height 11
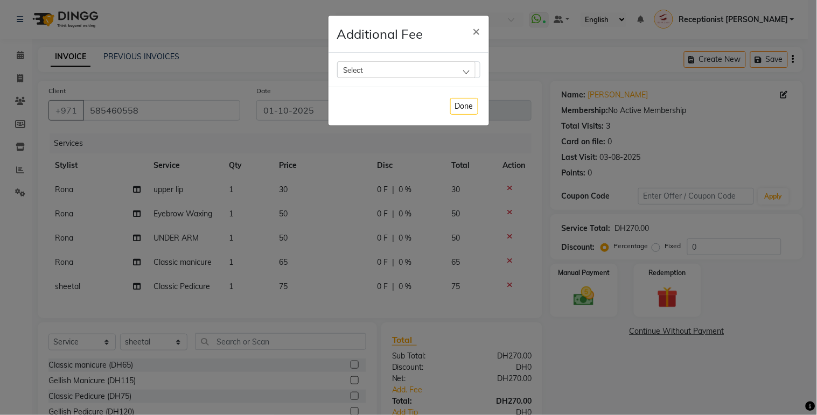
click at [459, 68] on div "Select" at bounding box center [406, 69] width 138 height 16
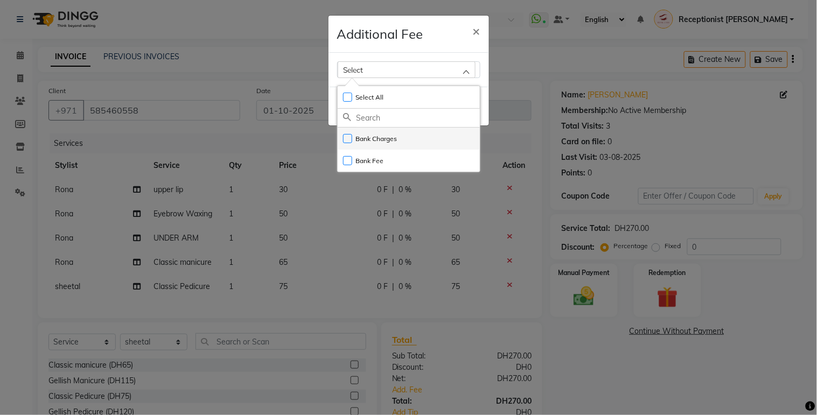
click at [378, 140] on label "Bank Charges" at bounding box center [370, 139] width 54 height 10
checkbox input "true"
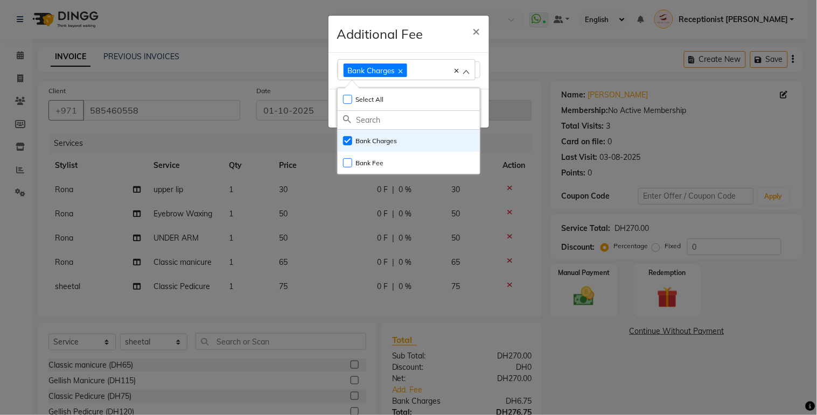
click at [654, 369] on ngb-modal-window "Additional Fee × Bank Charges Select All UnSelect All Bank Charges Bank Fee Done" at bounding box center [408, 207] width 817 height 415
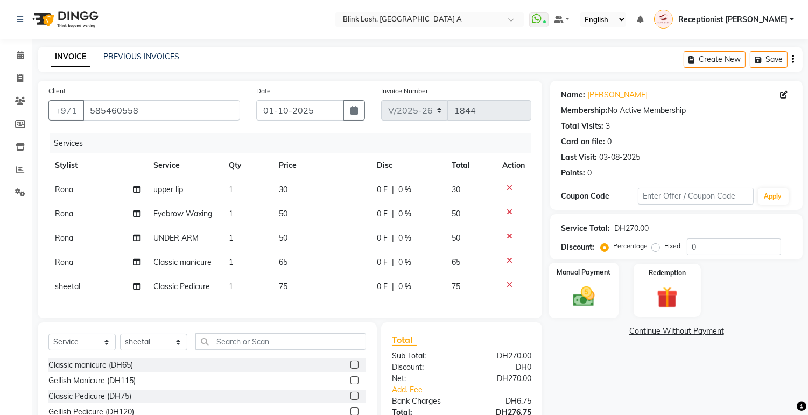
scroll to position [92, 0]
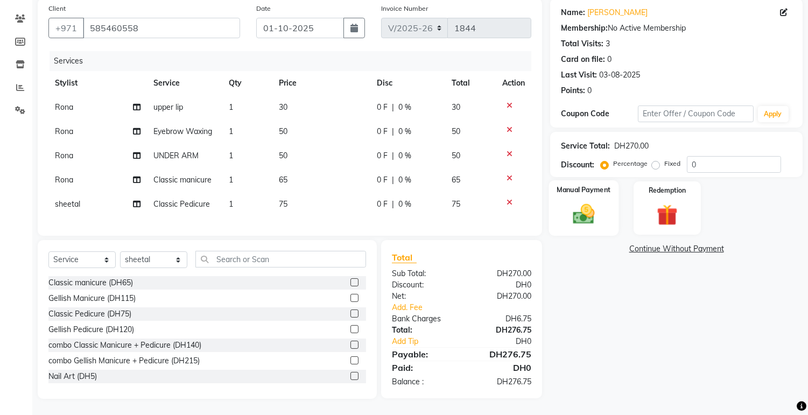
click at [599, 202] on img at bounding box center [584, 214] width 36 height 25
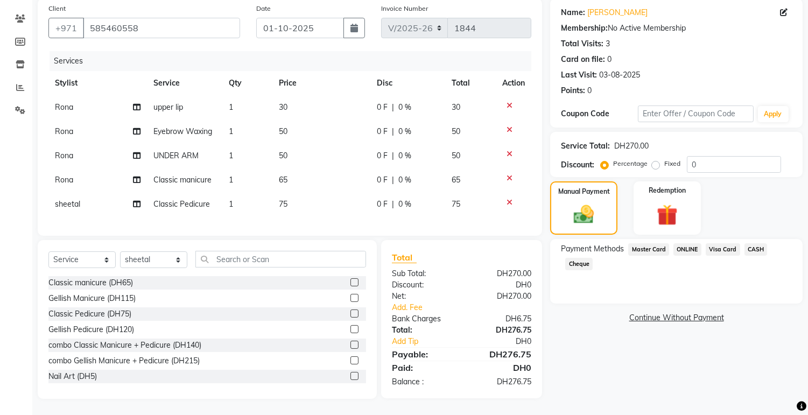
click at [722, 243] on span "Visa Card" at bounding box center [723, 249] width 34 height 12
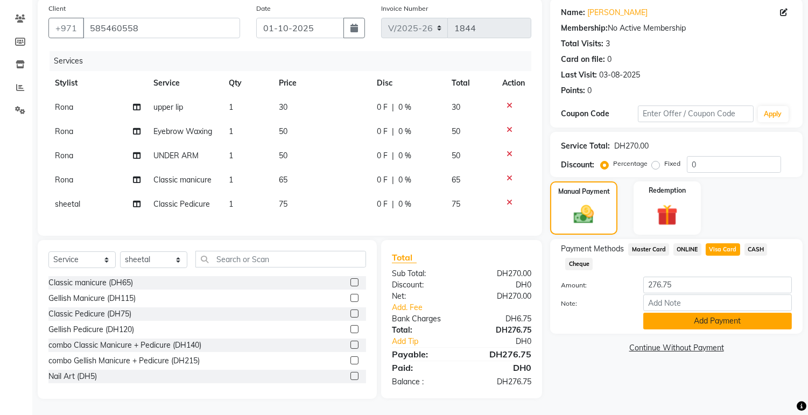
click at [726, 315] on button "Add Payment" at bounding box center [717, 321] width 149 height 17
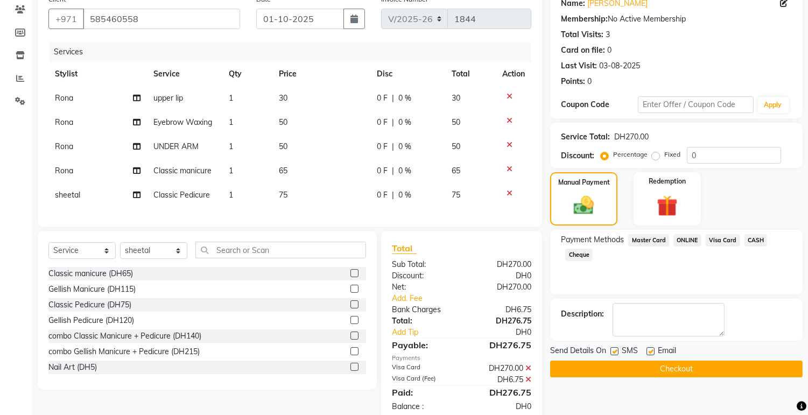
click at [680, 361] on button "Checkout" at bounding box center [676, 369] width 252 height 17
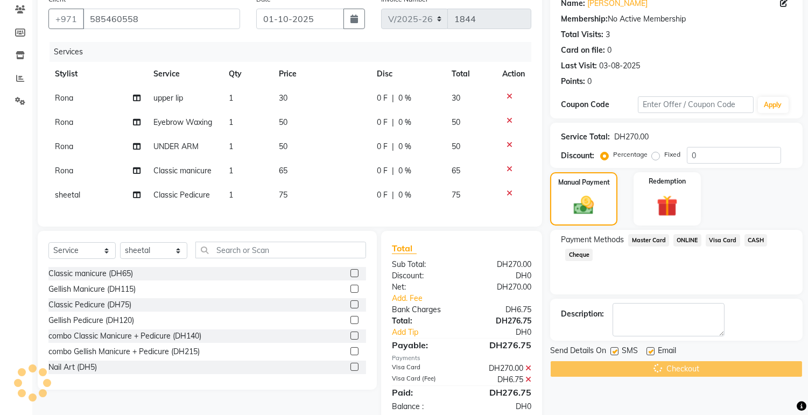
scroll to position [124, 0]
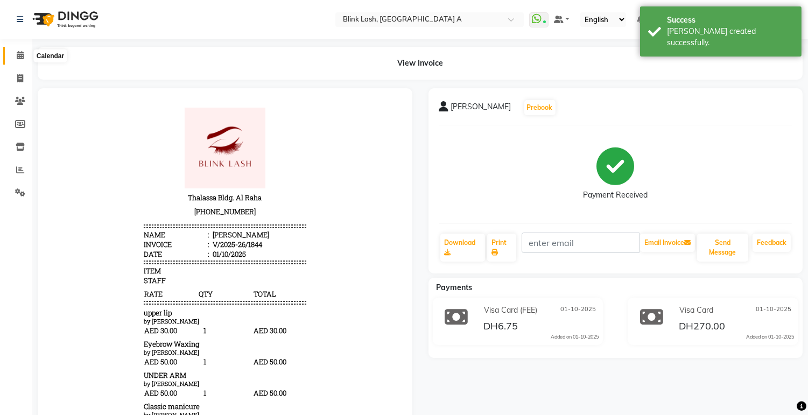
click at [20, 54] on icon at bounding box center [20, 55] width 7 height 8
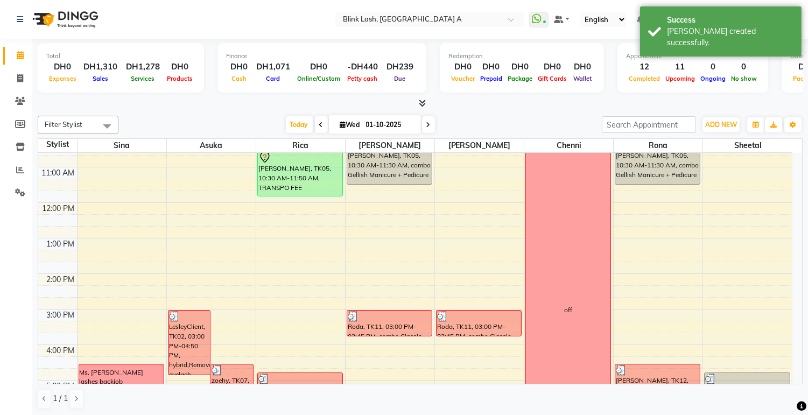
scroll to position [236, 0]
